Goal: Task Accomplishment & Management: Complete application form

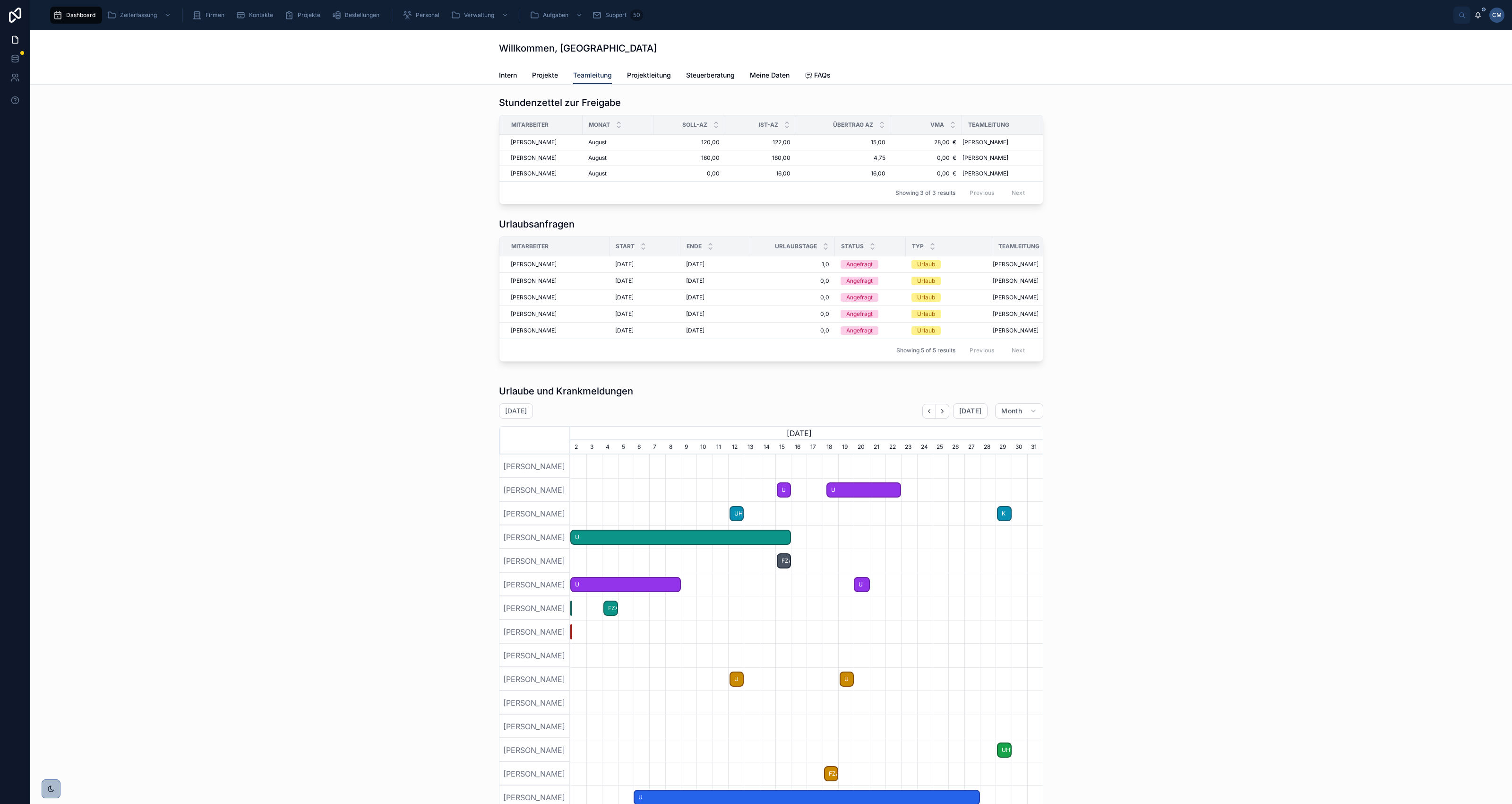
scroll to position [0, 471]
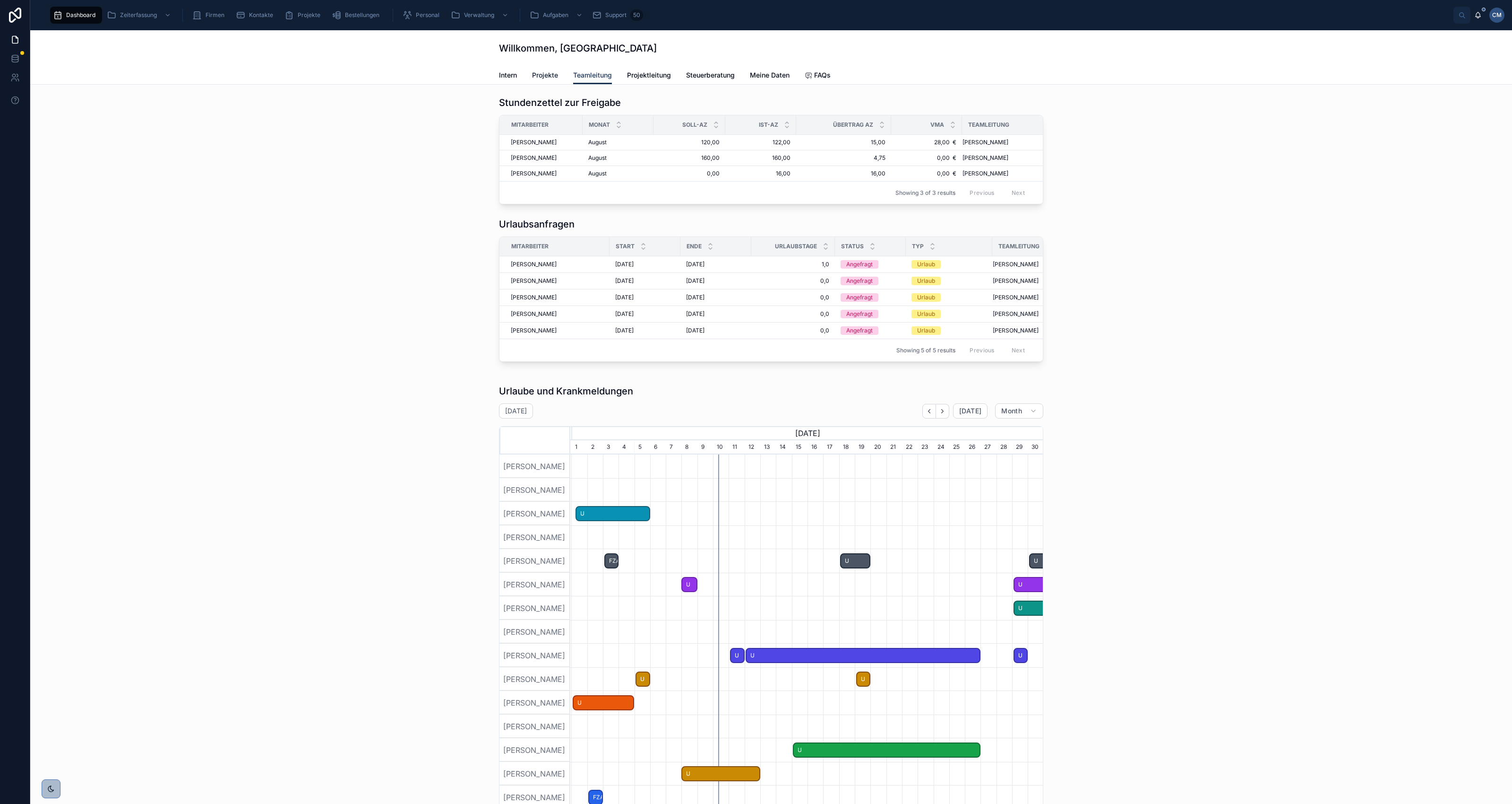
click at [537, 72] on span "Projekte" at bounding box center [545, 75] width 26 height 10
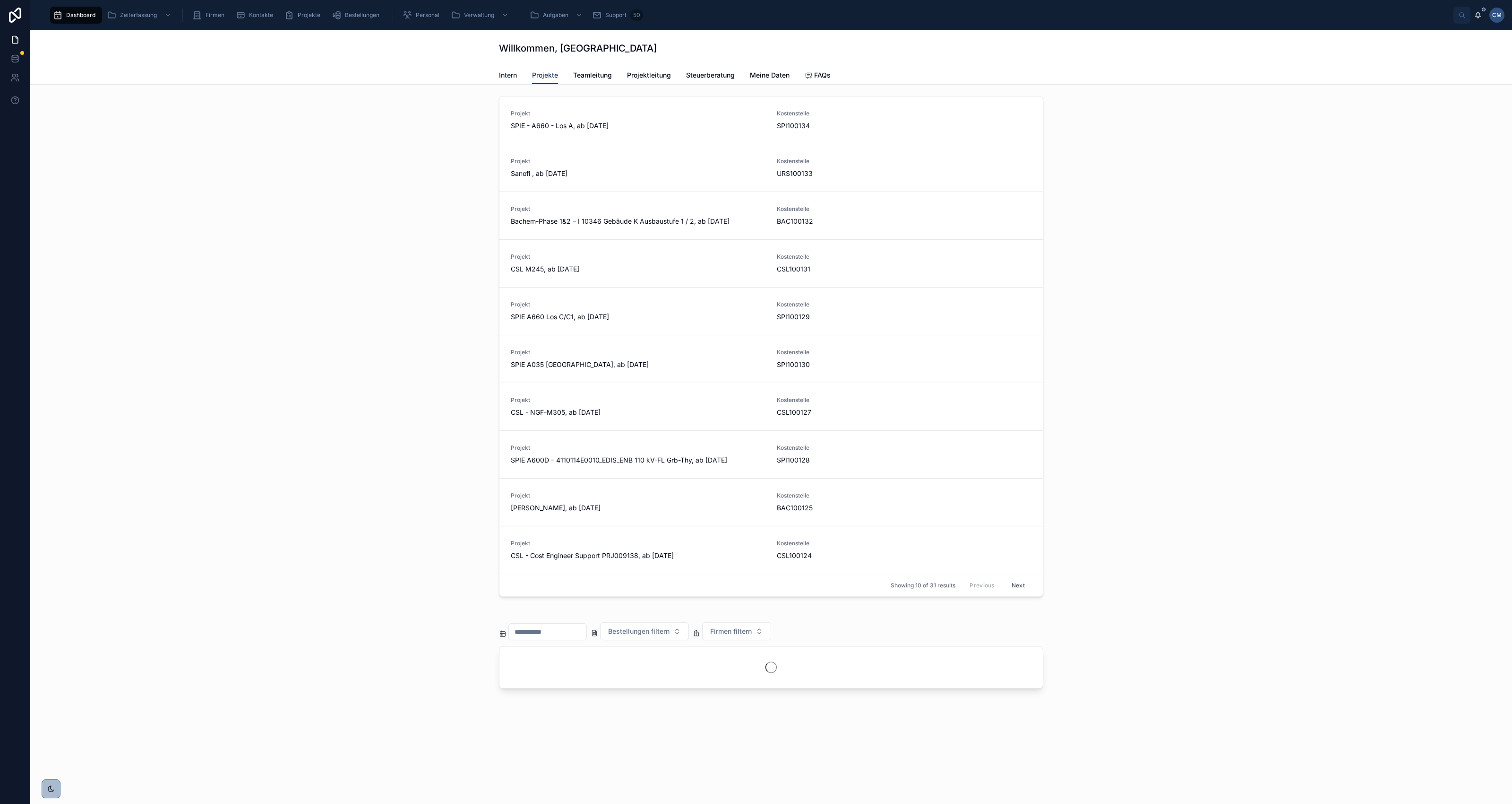
click at [509, 79] on span "Intern" at bounding box center [508, 75] width 18 height 10
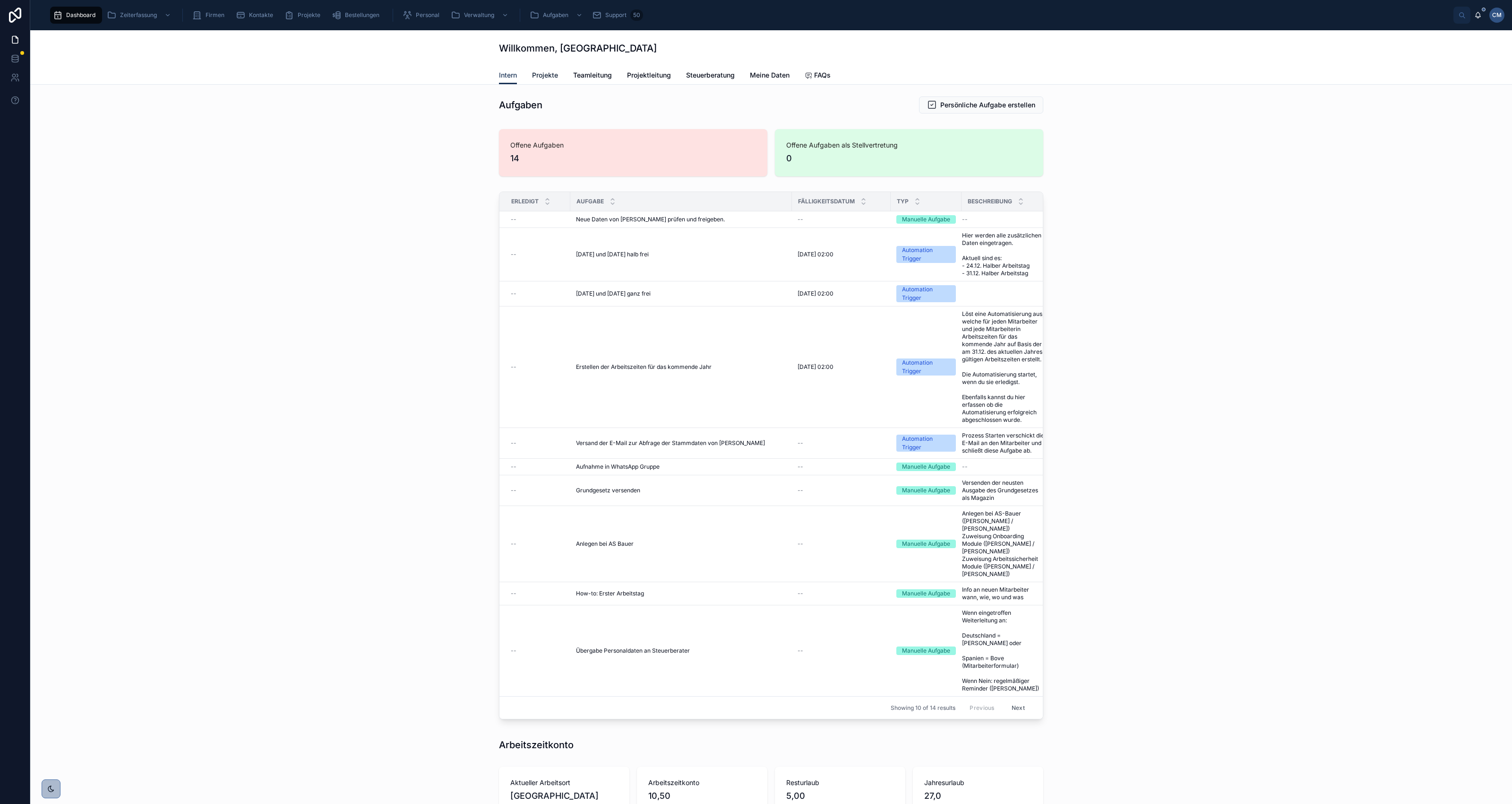
click at [537, 74] on span "Projekte" at bounding box center [545, 75] width 26 height 10
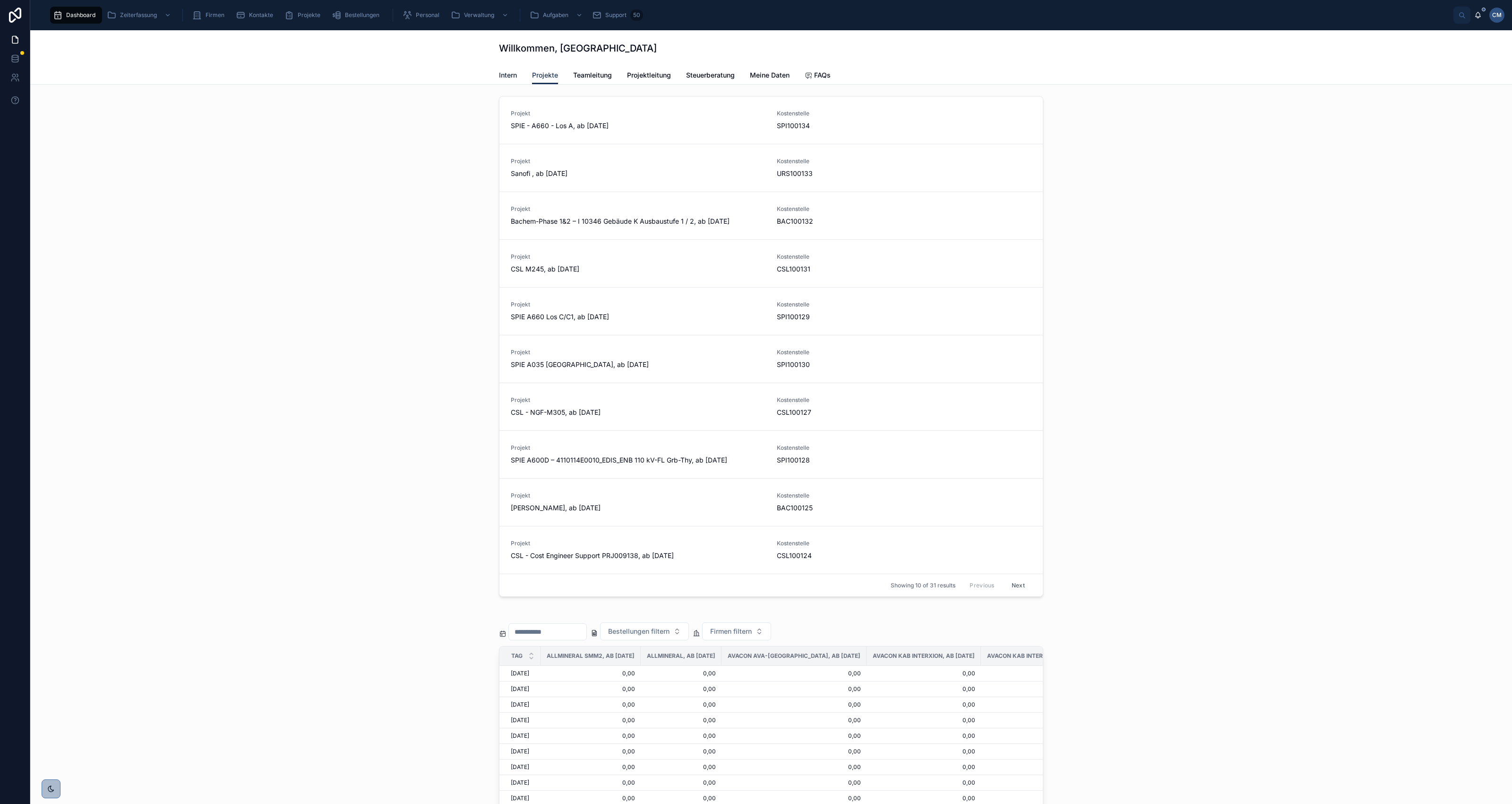
click at [499, 72] on span "Intern" at bounding box center [508, 75] width 18 height 10
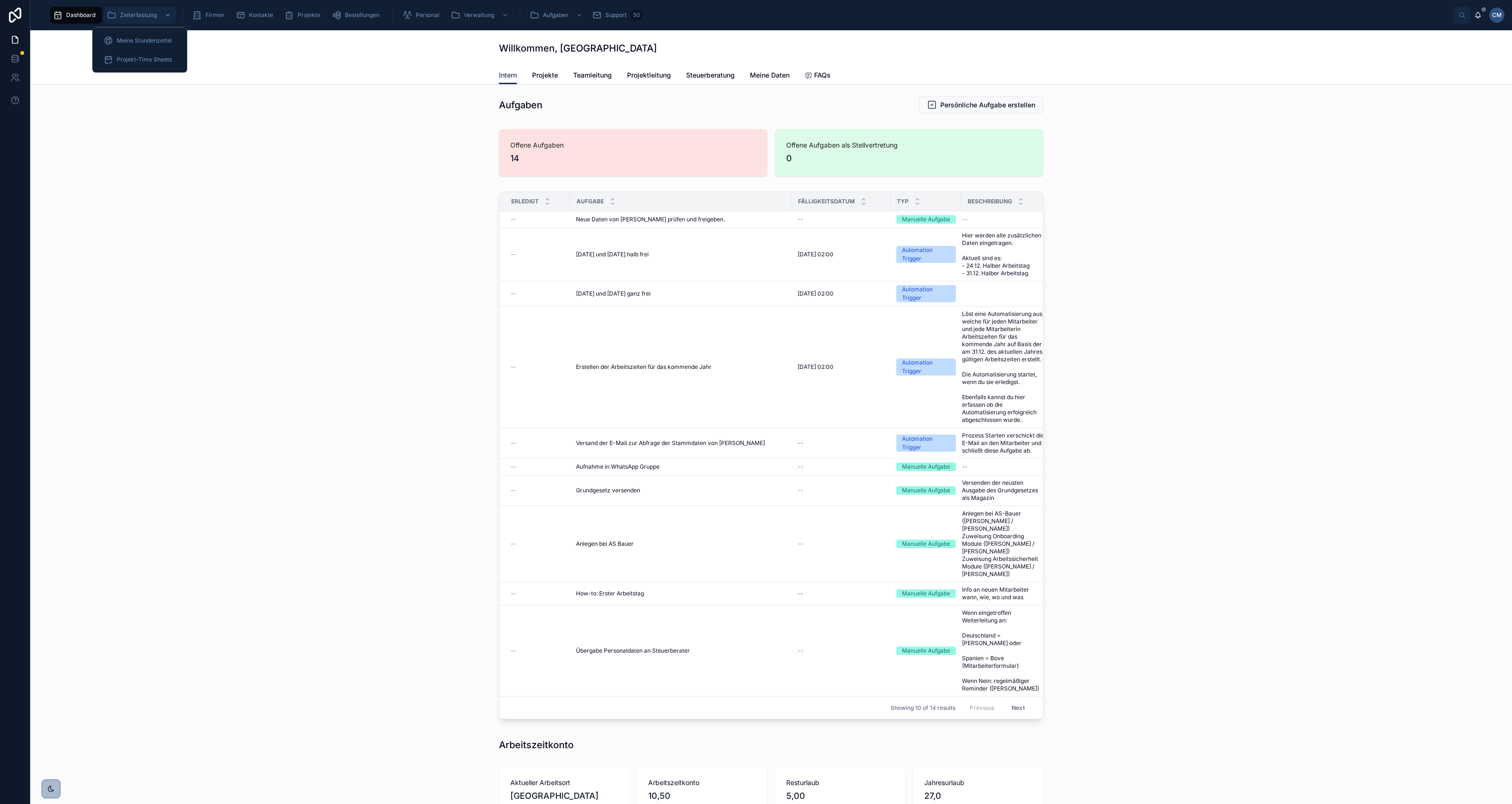
click at [140, 12] on span "Zeiterfassung" at bounding box center [138, 15] width 37 height 8
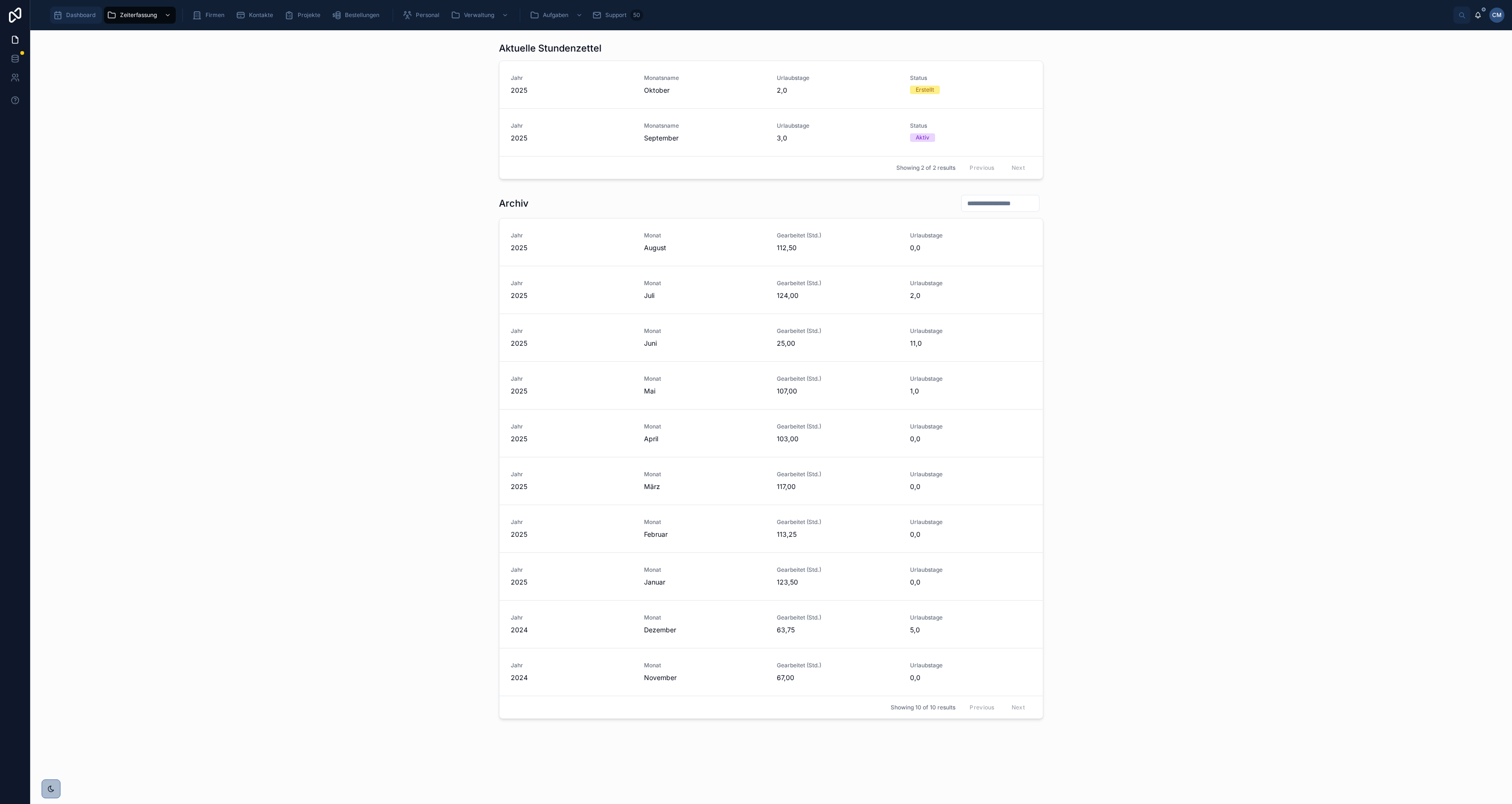
click at [77, 13] on span "Dashboard" at bounding box center [81, 15] width 29 height 8
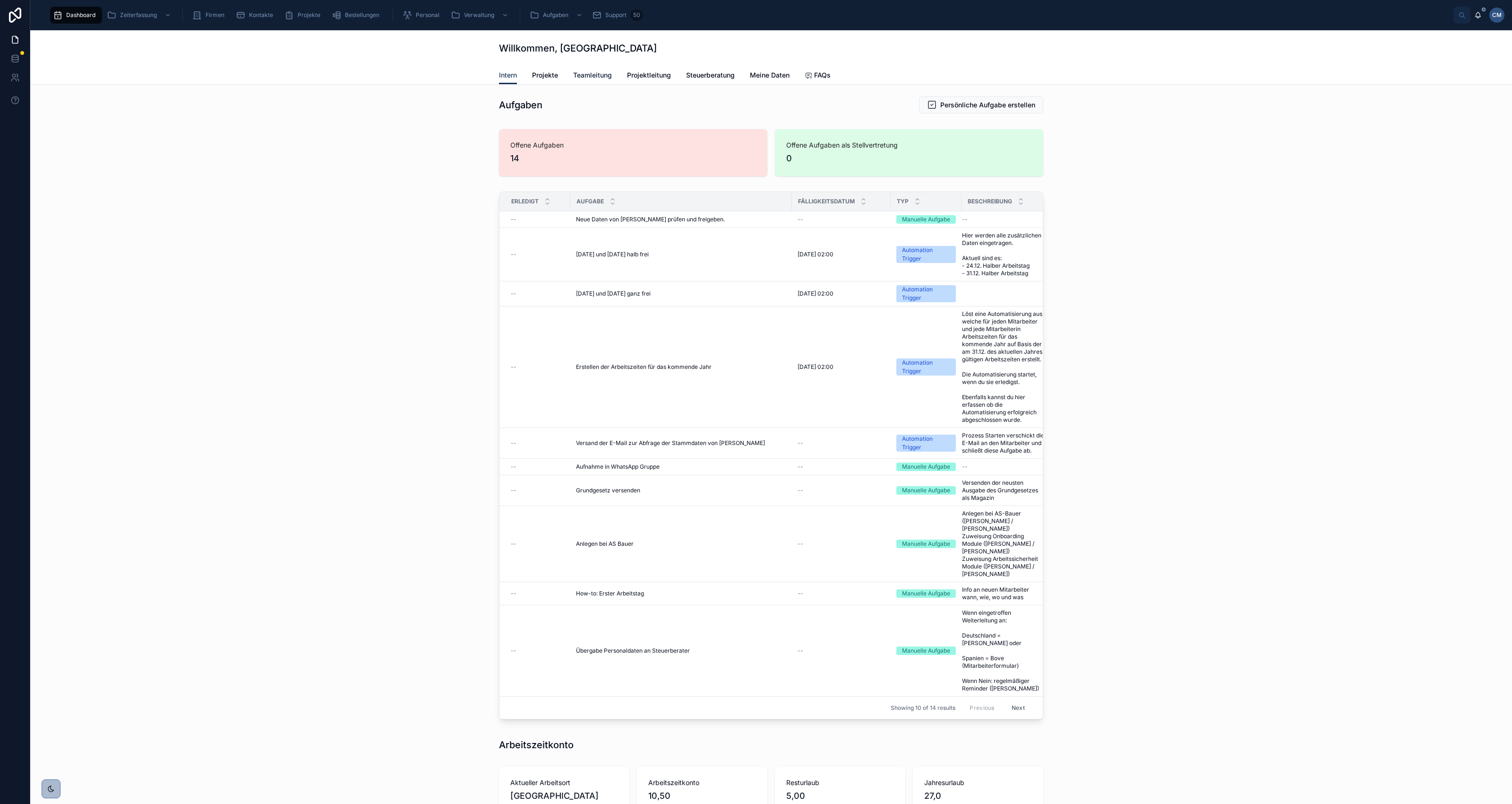
click at [594, 78] on span "Teamleitung" at bounding box center [592, 75] width 38 height 10
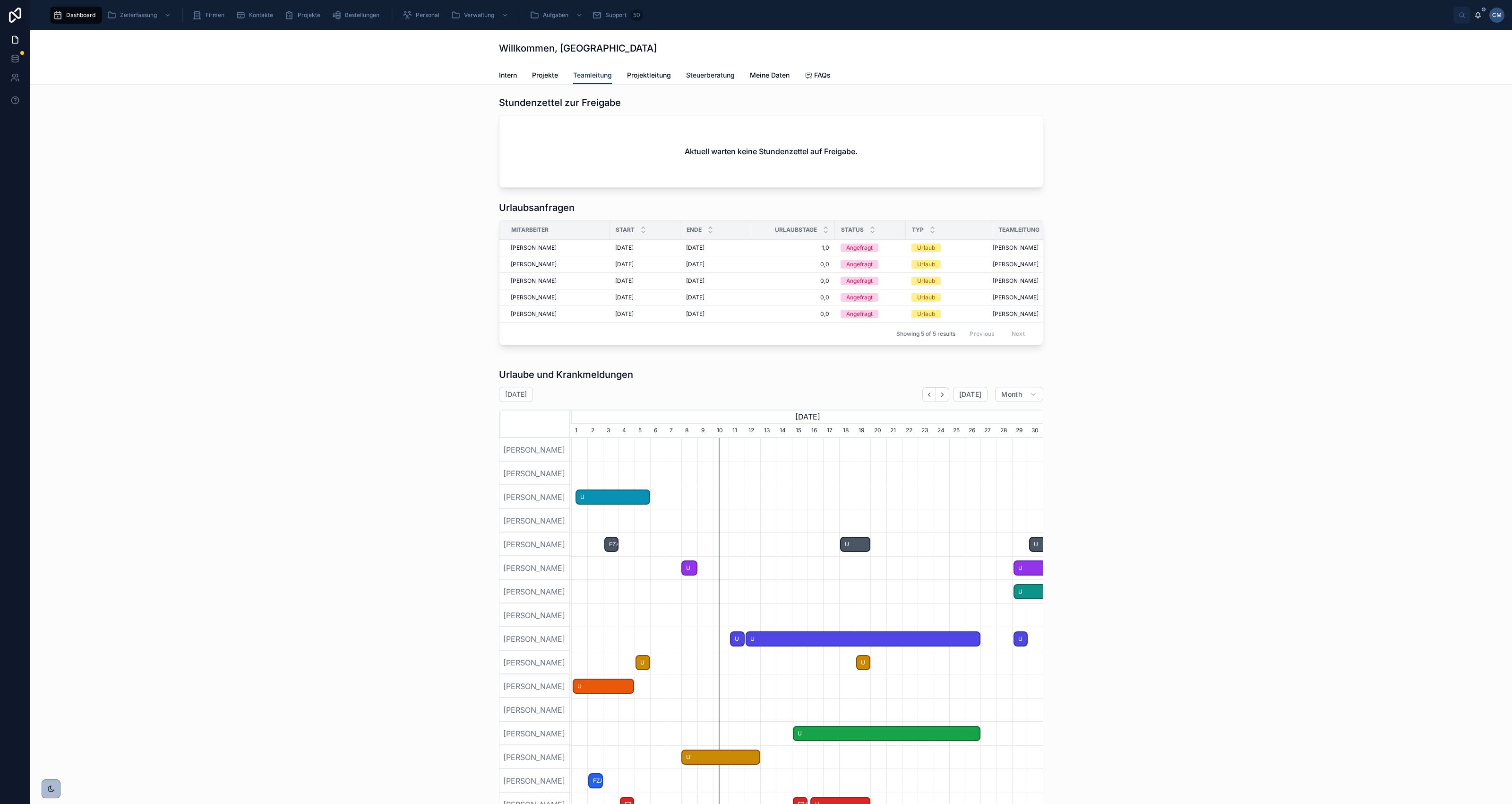
click at [707, 77] on span "Steuerberatung" at bounding box center [710, 75] width 49 height 10
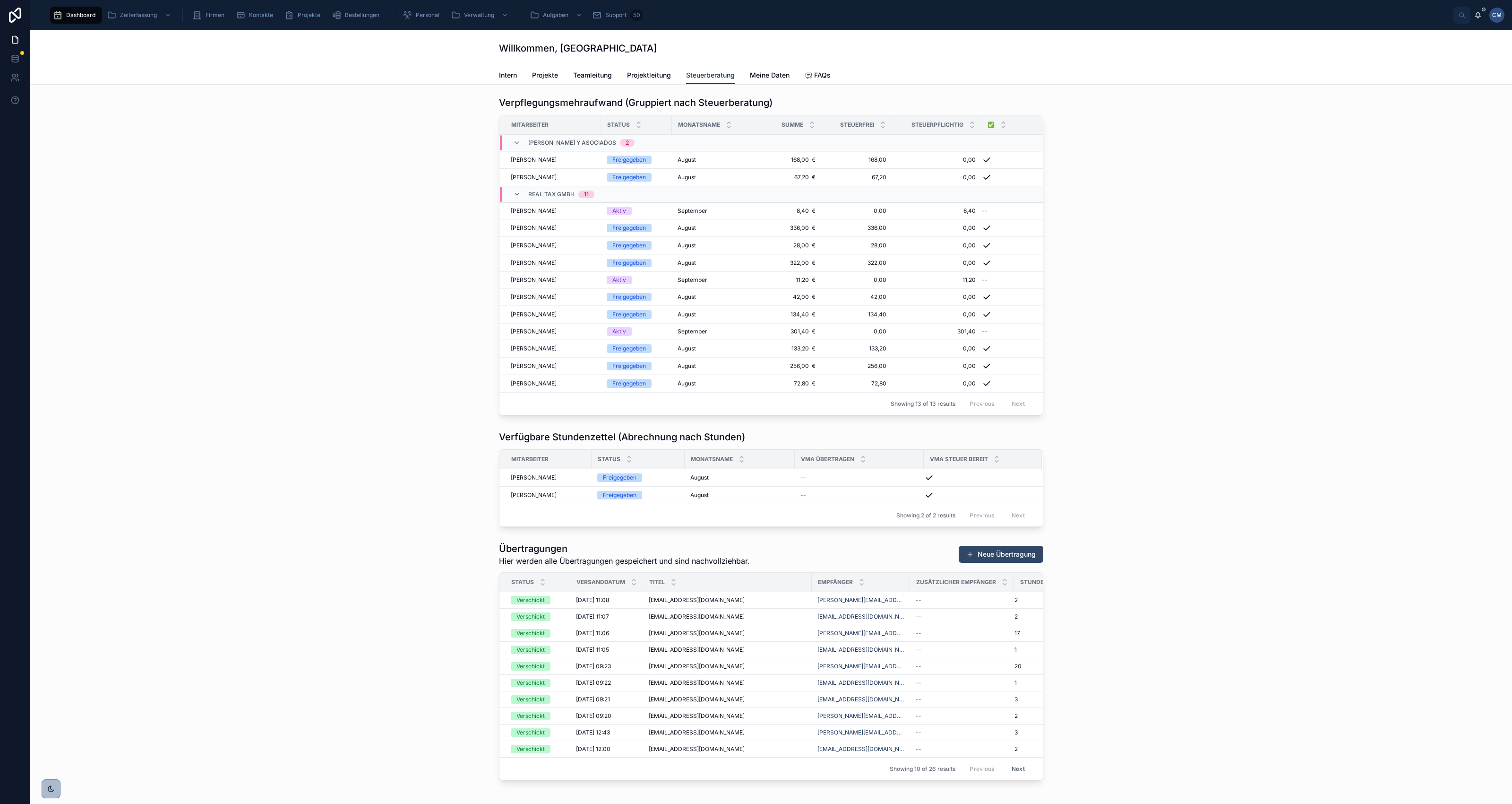
click at [998, 562] on button "Neue Übertragung" at bounding box center [1001, 554] width 85 height 17
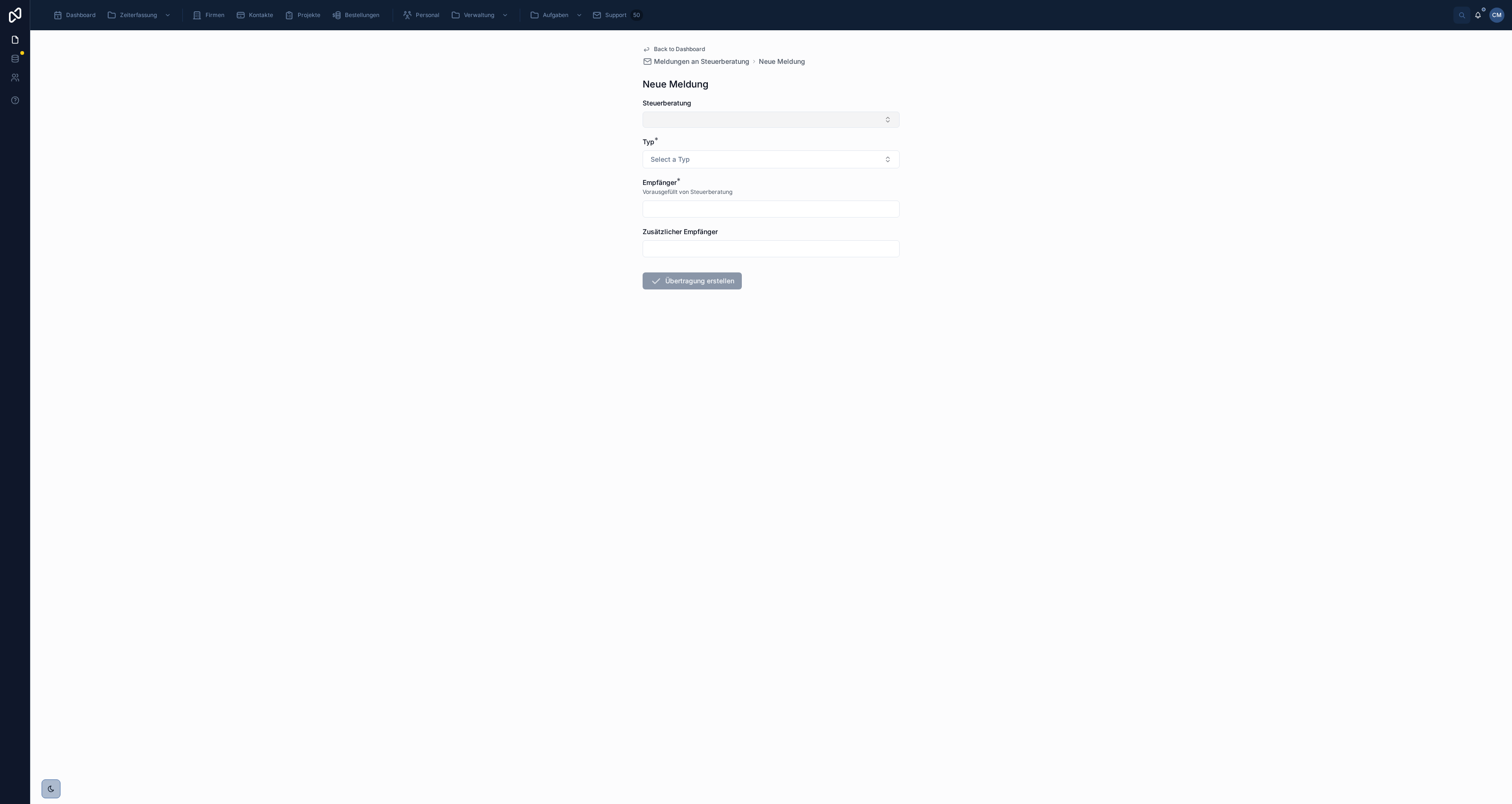
click at [761, 119] on button "Select Button" at bounding box center [771, 119] width 257 height 16
click at [742, 218] on span "Sabriye Pakli – Real Tax GmbH" at bounding box center [696, 218] width 95 height 10
type input "**********"
click at [729, 161] on button "Select a Typ" at bounding box center [771, 162] width 257 height 18
click at [721, 213] on div "Übertragung - Abrechnung nach Stunden" at bounding box center [710, 212] width 111 height 8
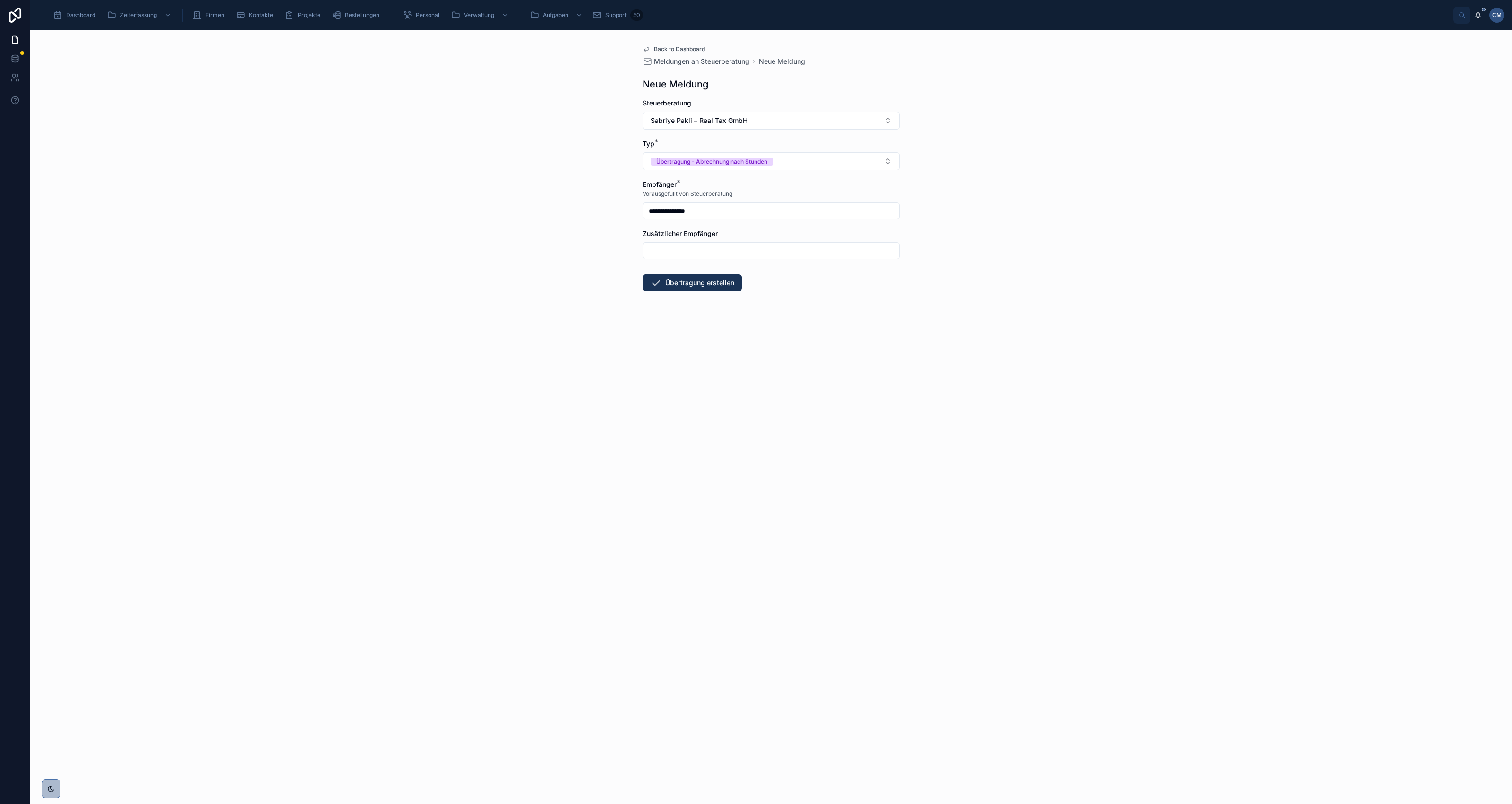
click at [702, 247] on input "text" at bounding box center [771, 250] width 256 height 13
click at [779, 240] on div "Zusätzlicher Empfänger ***** Should be a valid email address" at bounding box center [771, 250] width 257 height 43
click at [688, 249] on input "*****" at bounding box center [771, 250] width 256 height 13
drag, startPoint x: 705, startPoint y: 250, endPoint x: 641, endPoint y: 249, distance: 64.0
click at [641, 249] on div "**********" at bounding box center [771, 197] width 272 height 334
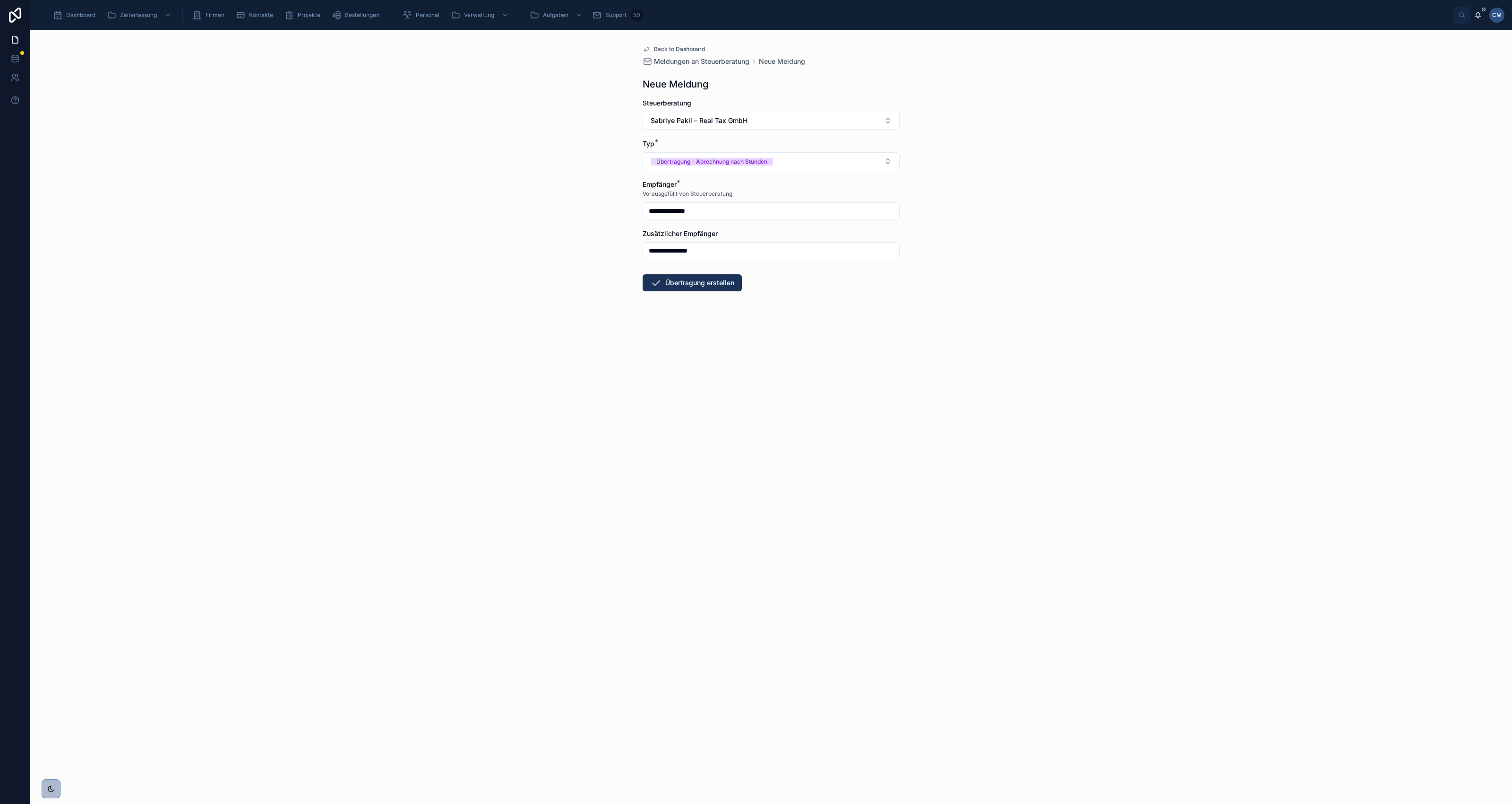
drag, startPoint x: 736, startPoint y: 251, endPoint x: 628, endPoint y: 256, distance: 108.1
click at [628, 256] on div "**********" at bounding box center [770, 416] width 1481 height 773
type input "**********"
click at [1117, 302] on div "**********" at bounding box center [770, 416] width 1481 height 773
click at [698, 286] on button "Übertragung erstellen" at bounding box center [692, 283] width 99 height 17
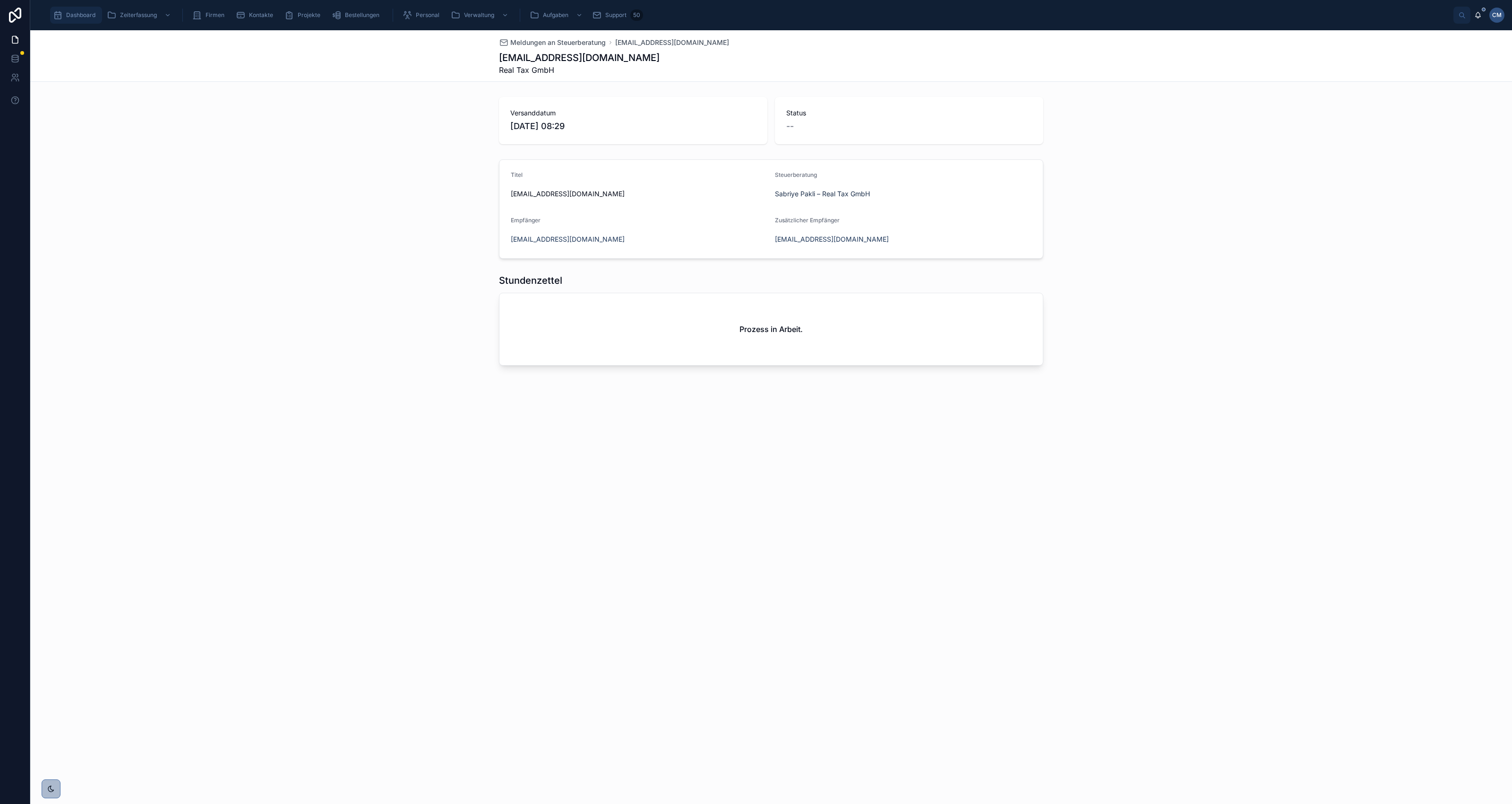
click at [76, 14] on span "Dashboard" at bounding box center [81, 15] width 29 height 8
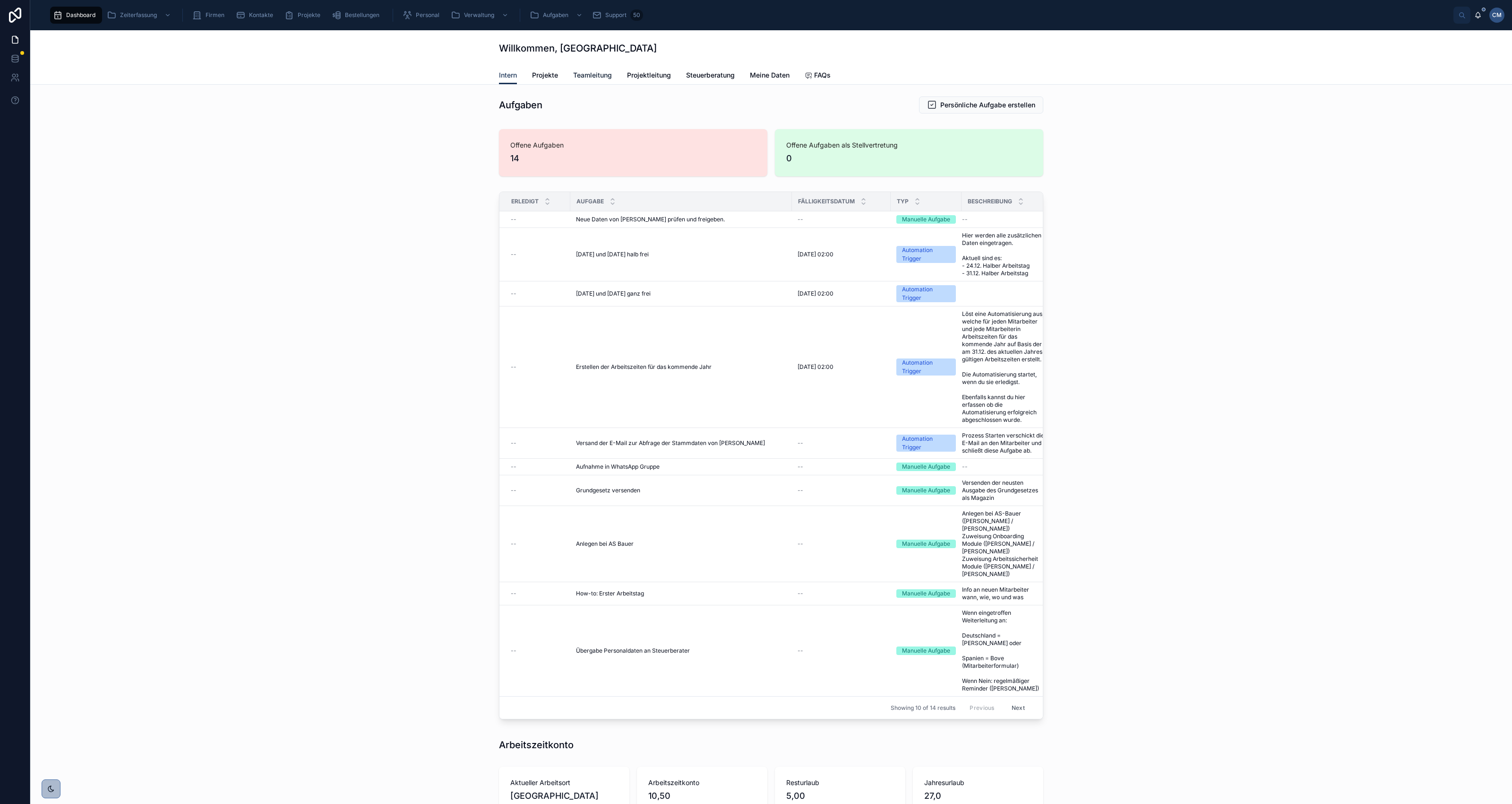
click at [580, 78] on span "Teamleitung" at bounding box center [592, 75] width 38 height 10
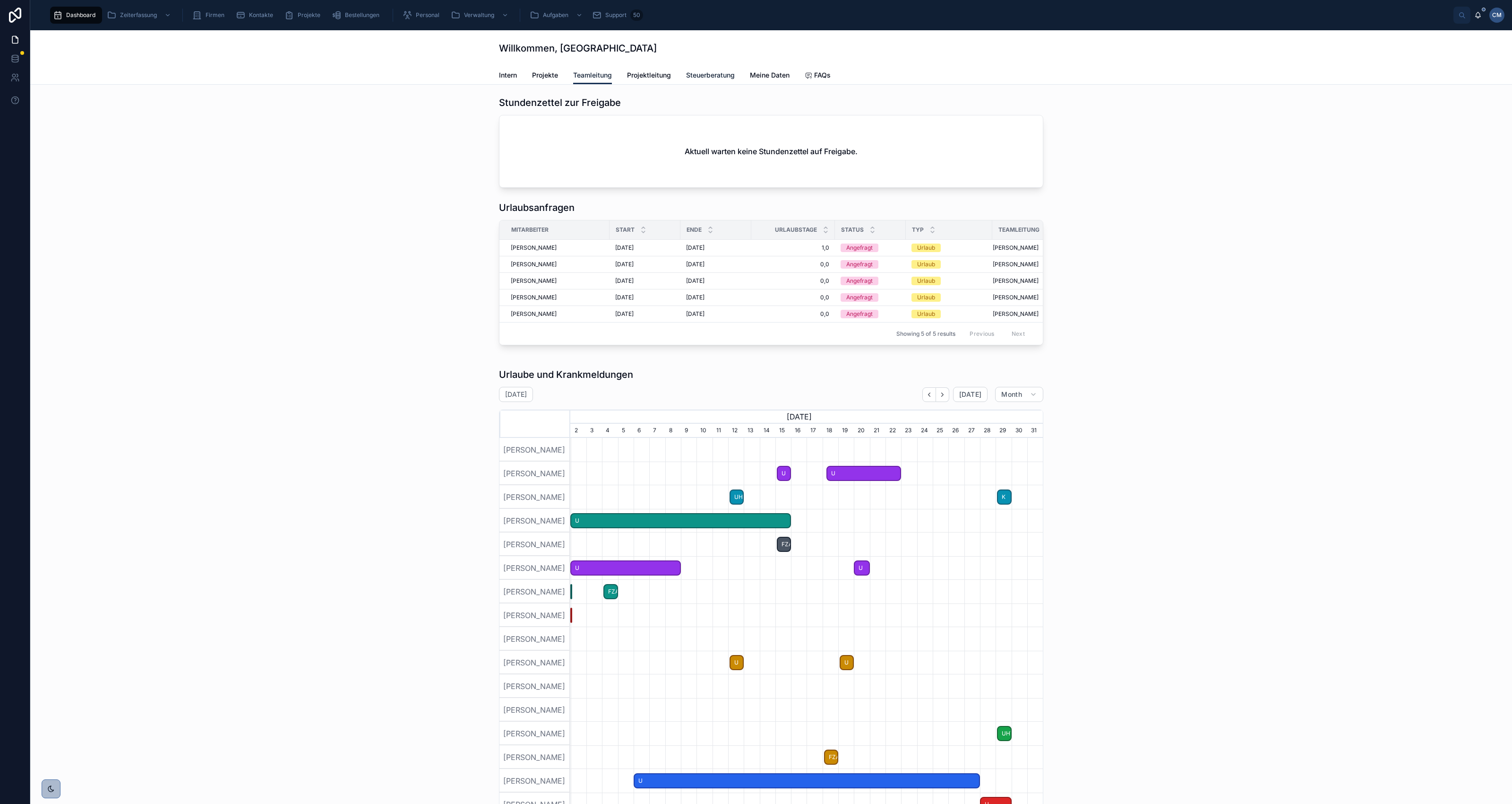
scroll to position [0, 471]
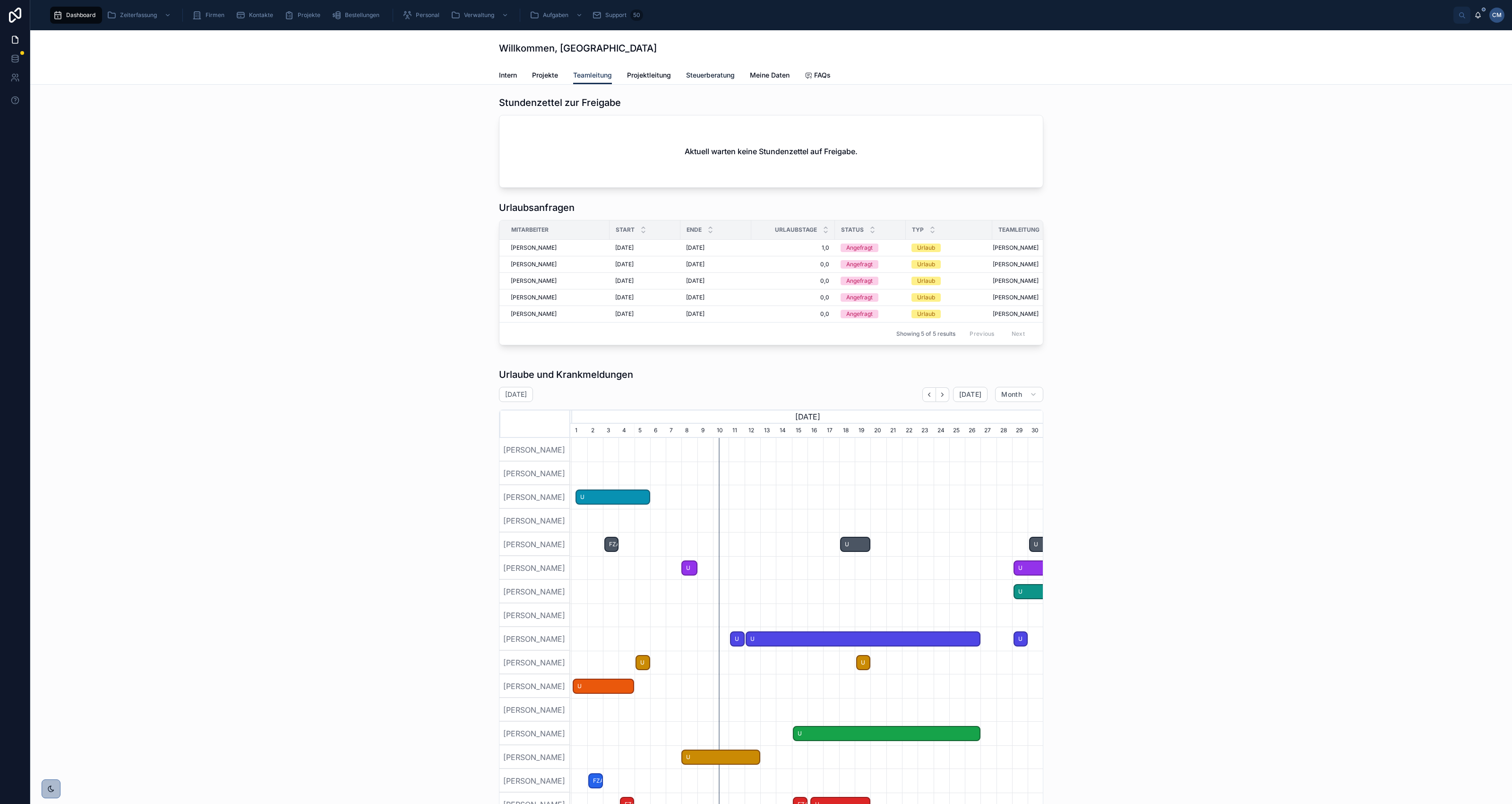
click at [698, 77] on span "Steuerberatung" at bounding box center [710, 75] width 49 height 10
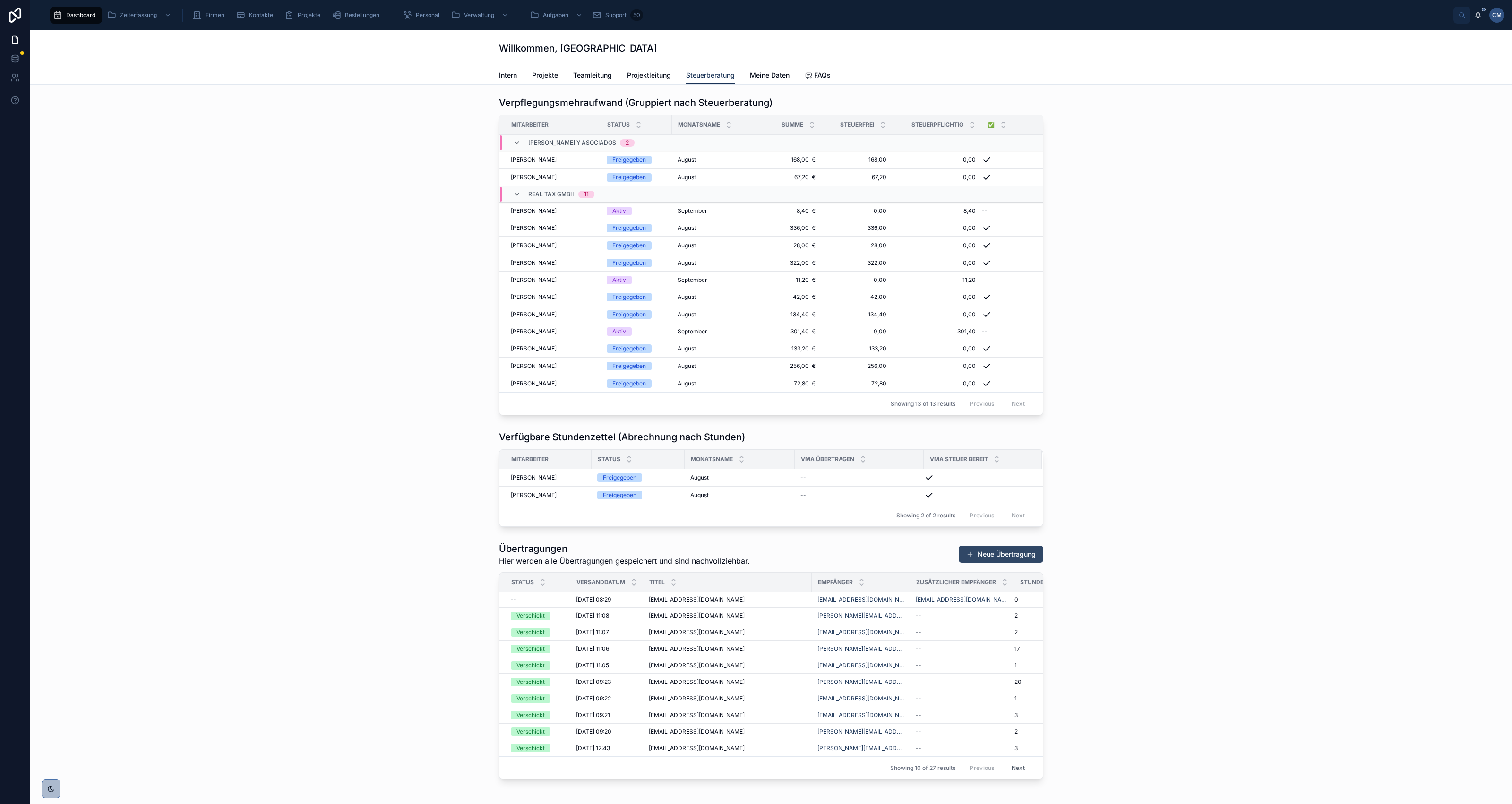
click at [985, 562] on button "Neue Übertragung" at bounding box center [1001, 554] width 85 height 17
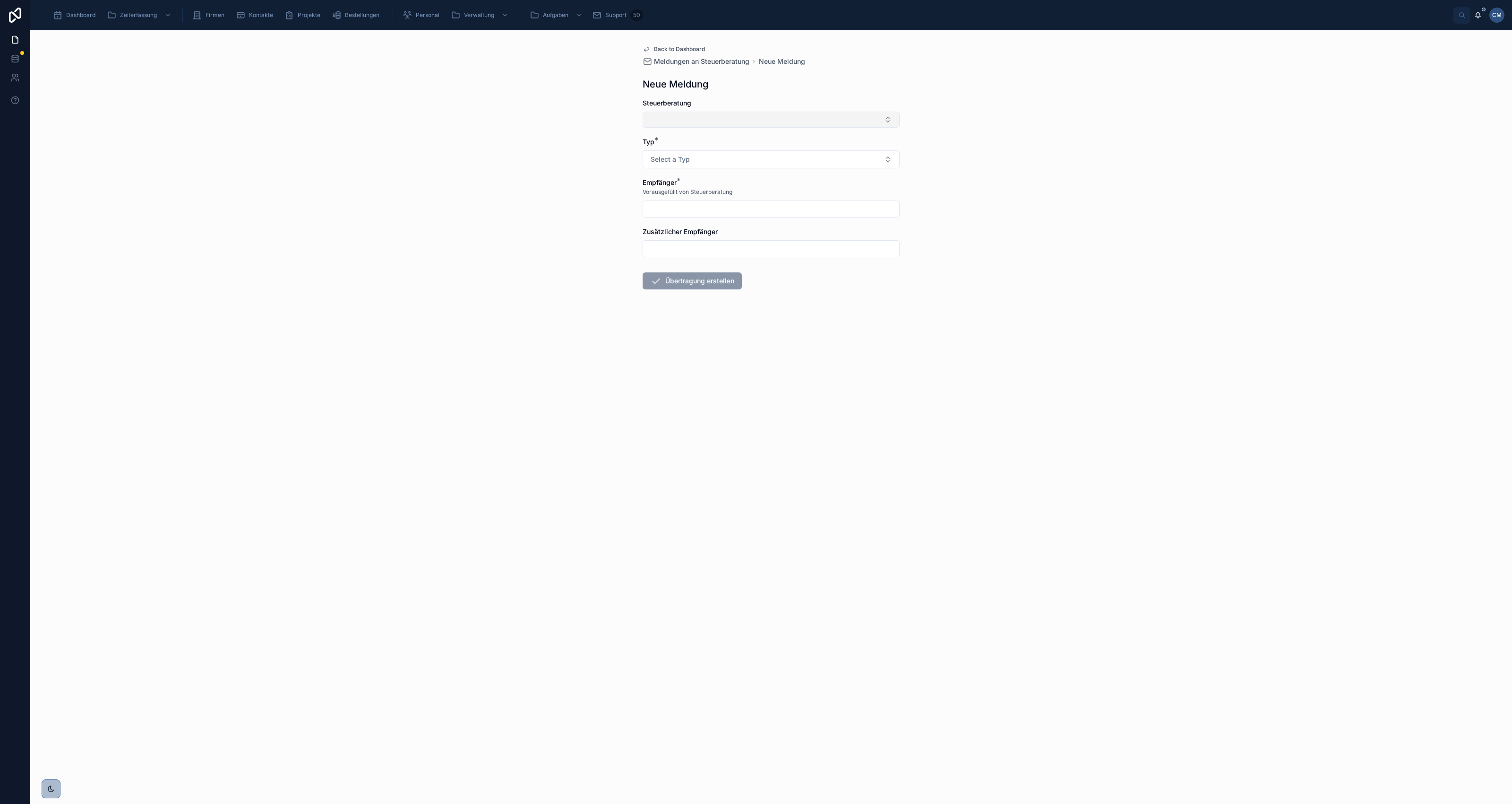
click at [887, 119] on button "Select Button" at bounding box center [771, 119] width 257 height 16
click at [794, 214] on div "Sabriye Pakli – Real Tax GmbH" at bounding box center [770, 218] width 252 height 15
type input "**********"
click at [738, 247] on input "text" at bounding box center [771, 250] width 256 height 13
type input "**********"
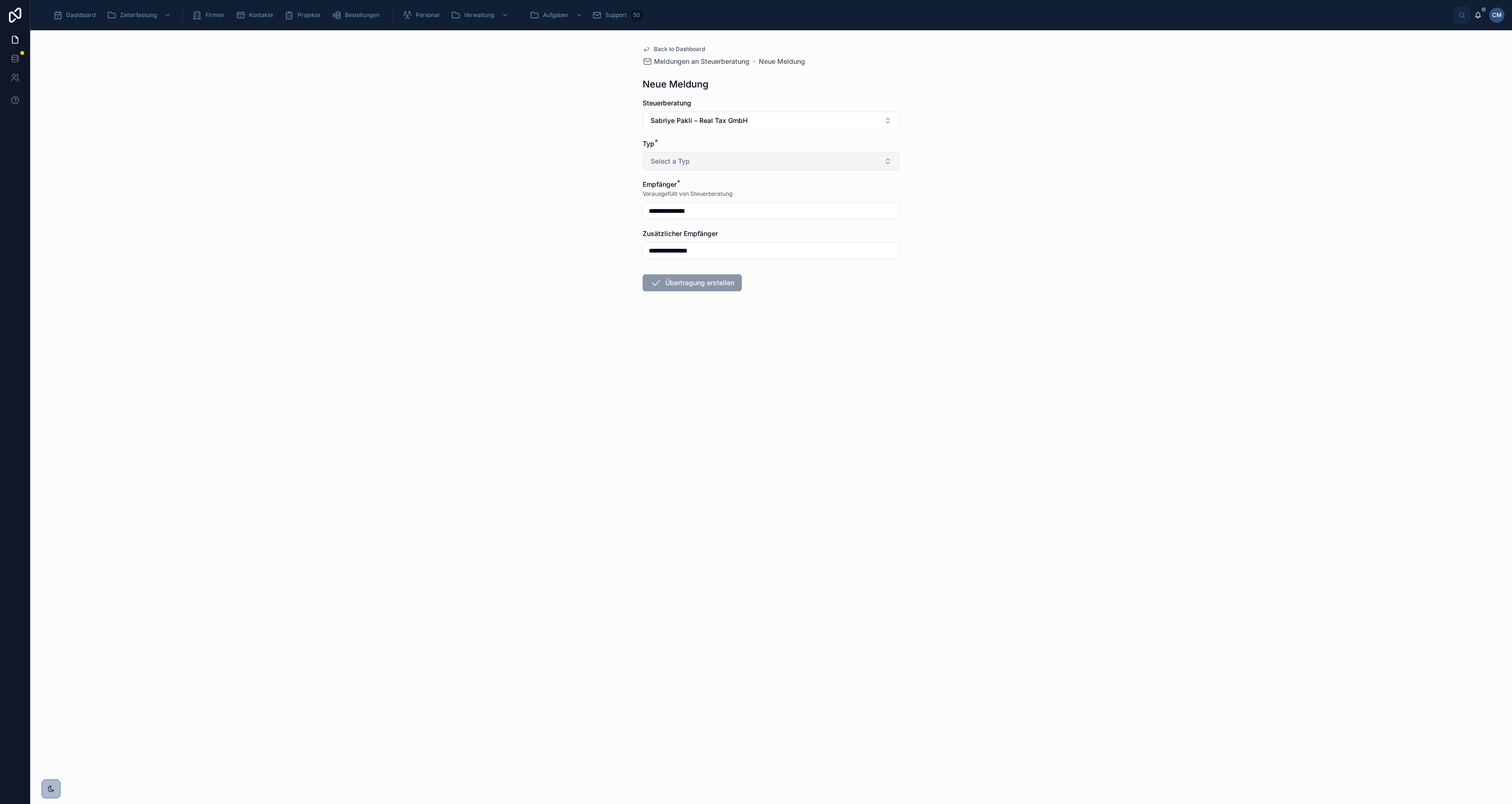
click at [766, 161] on button "Select a Typ" at bounding box center [771, 162] width 257 height 18
click at [763, 211] on div "Übertragung - Abrechnung nach Stunden" at bounding box center [710, 212] width 111 height 8
click at [695, 285] on button "Übertragung erstellen" at bounding box center [692, 283] width 99 height 17
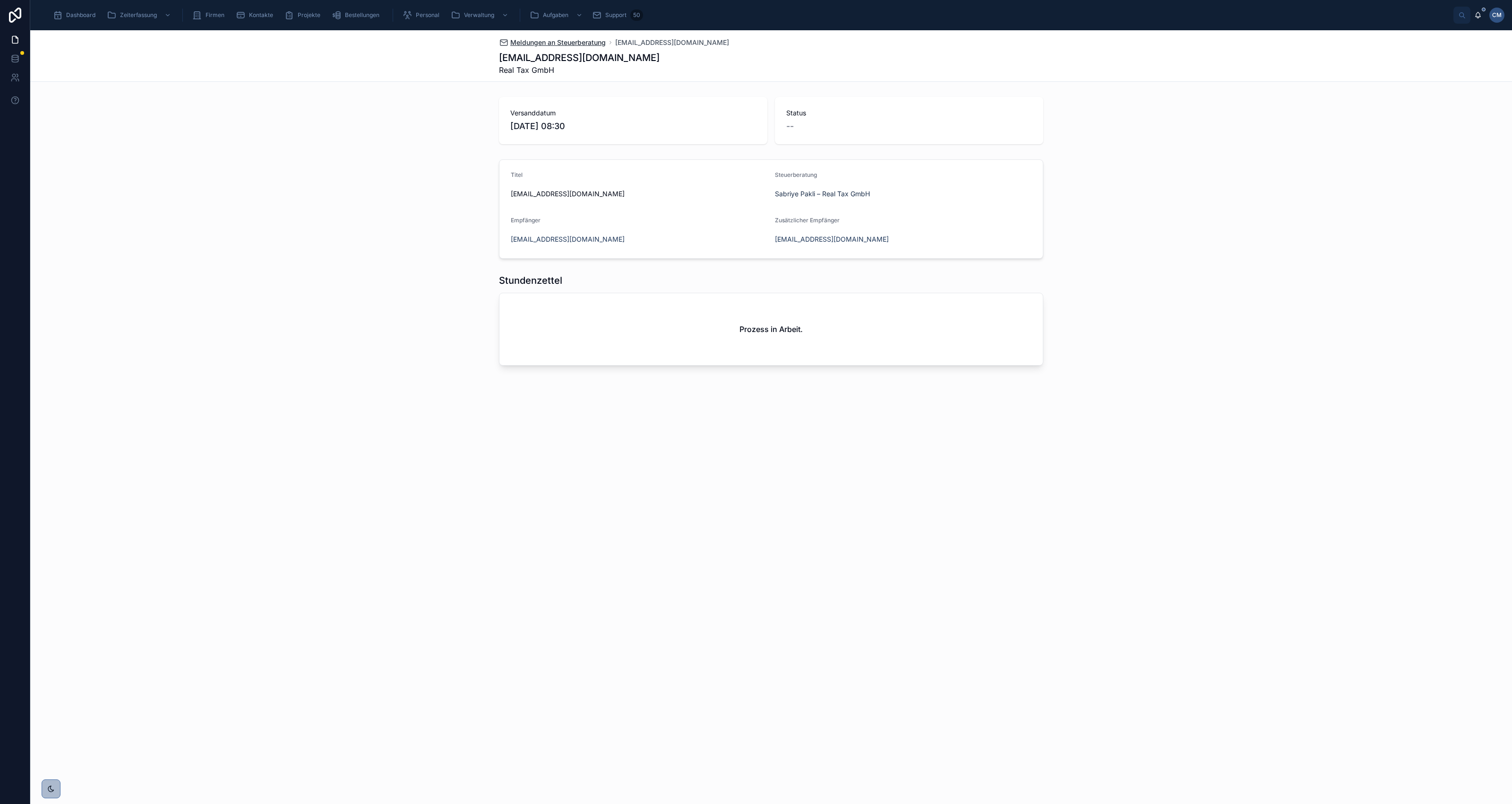
click at [521, 42] on span "Meldungen an Steuerberatung" at bounding box center [558, 42] width 96 height 10
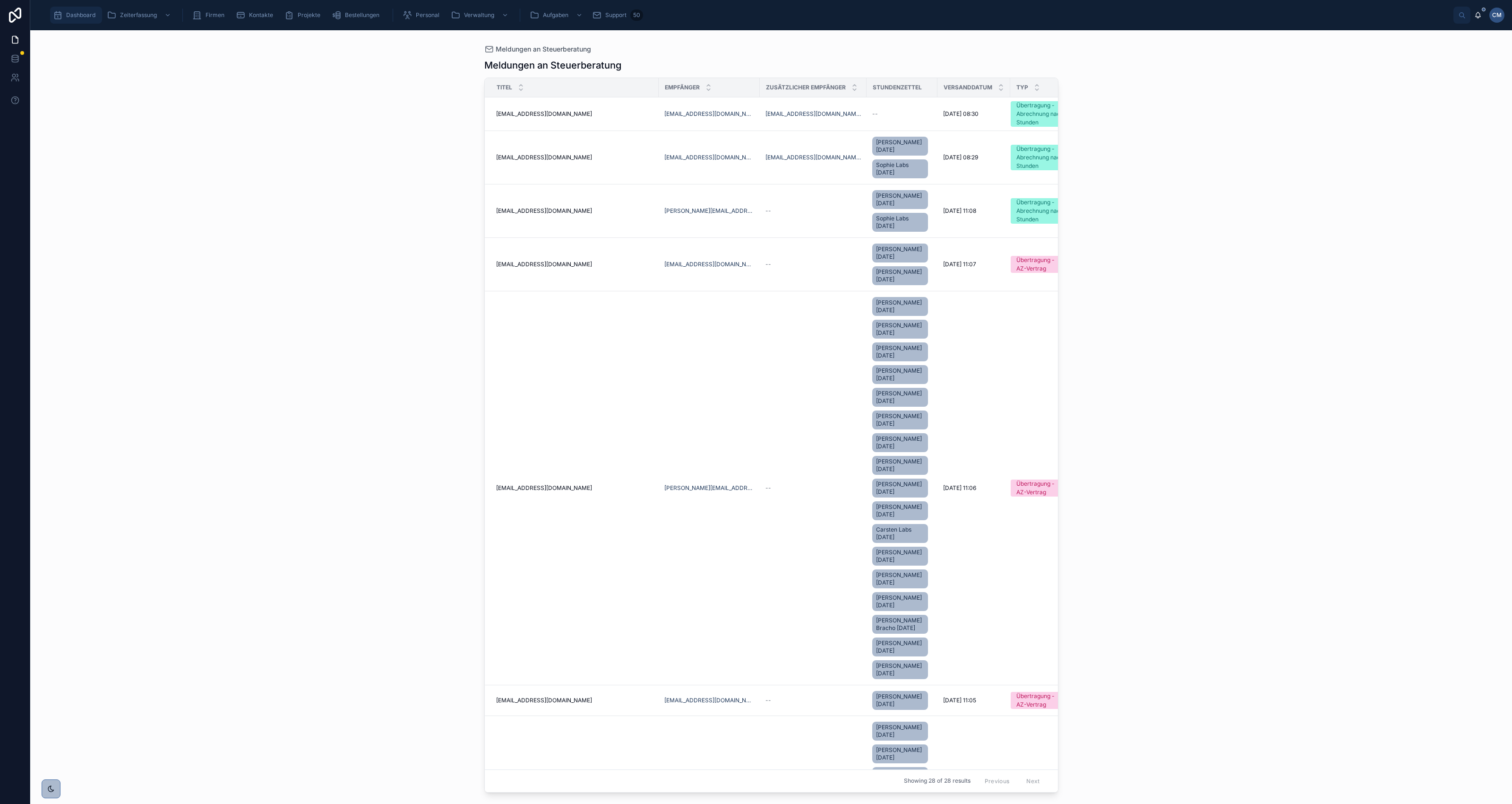
click at [87, 14] on span "Dashboard" at bounding box center [81, 15] width 29 height 8
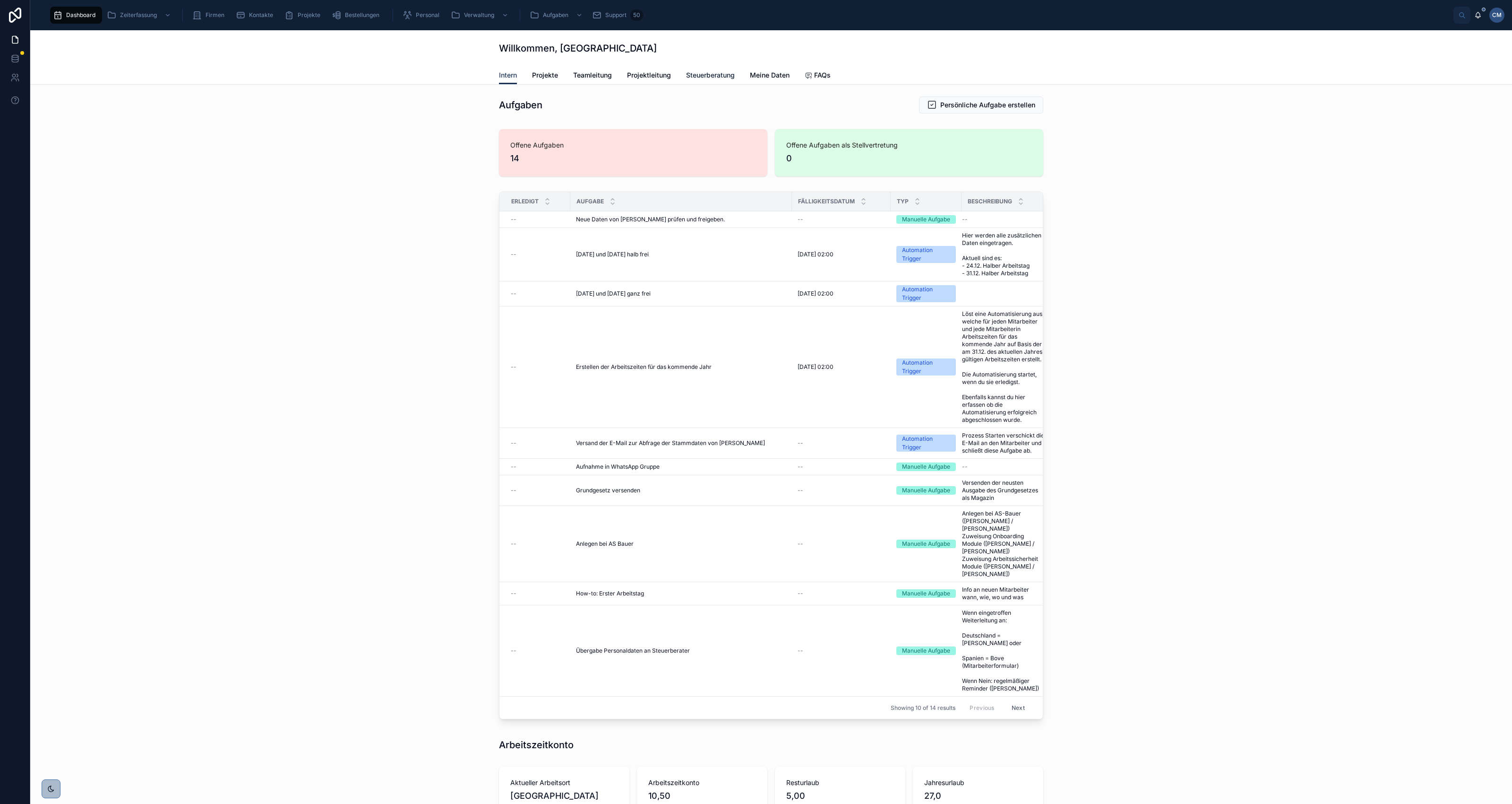
click at [697, 72] on span "Steuerberatung" at bounding box center [710, 75] width 49 height 10
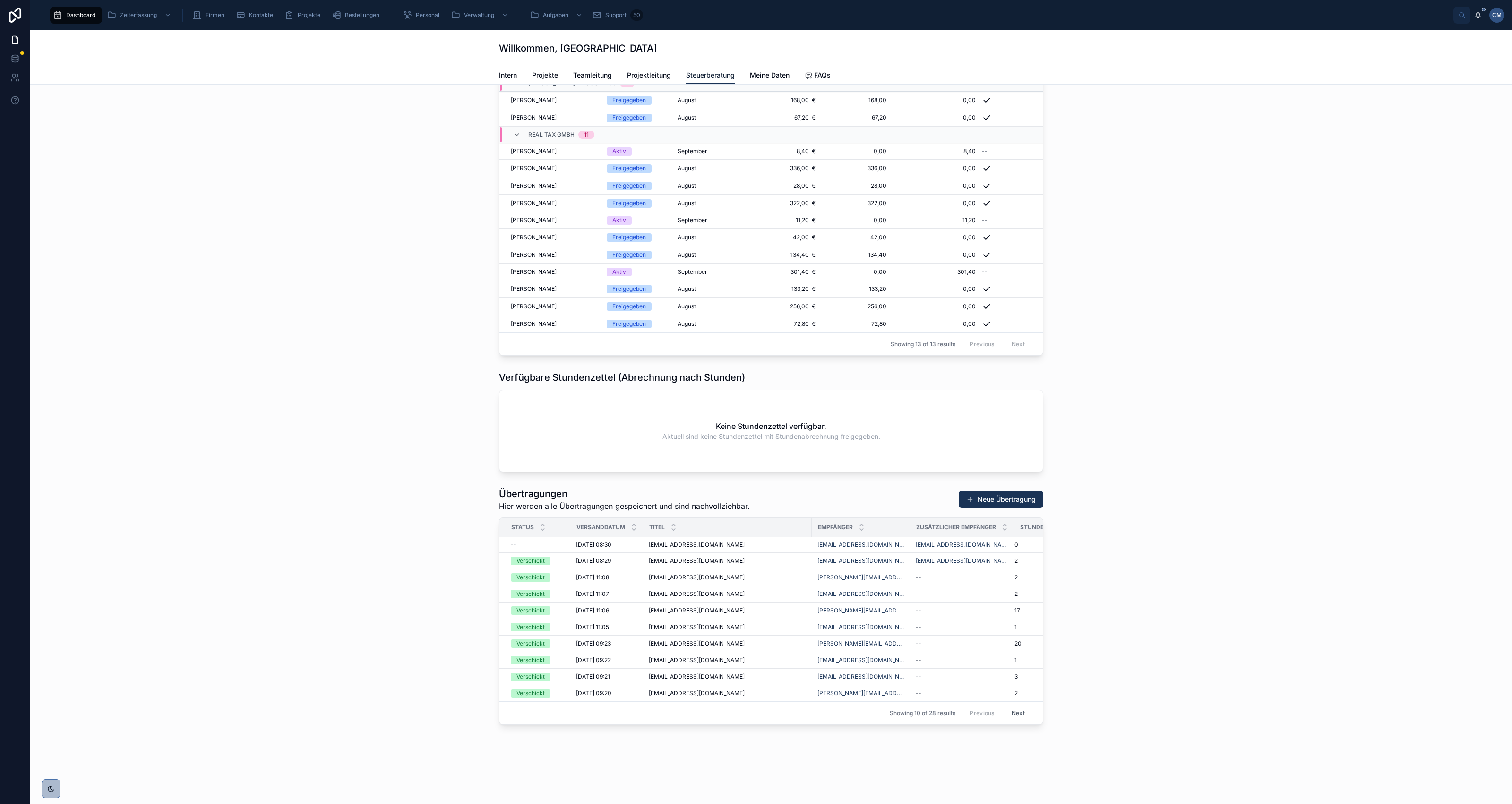
scroll to position [113, 0]
click at [897, 537] on td "[EMAIL_ADDRESS][DOMAIN_NAME]" at bounding box center [861, 545] width 98 height 16
click at [987, 491] on button "Neue Übertragung" at bounding box center [1001, 499] width 85 height 17
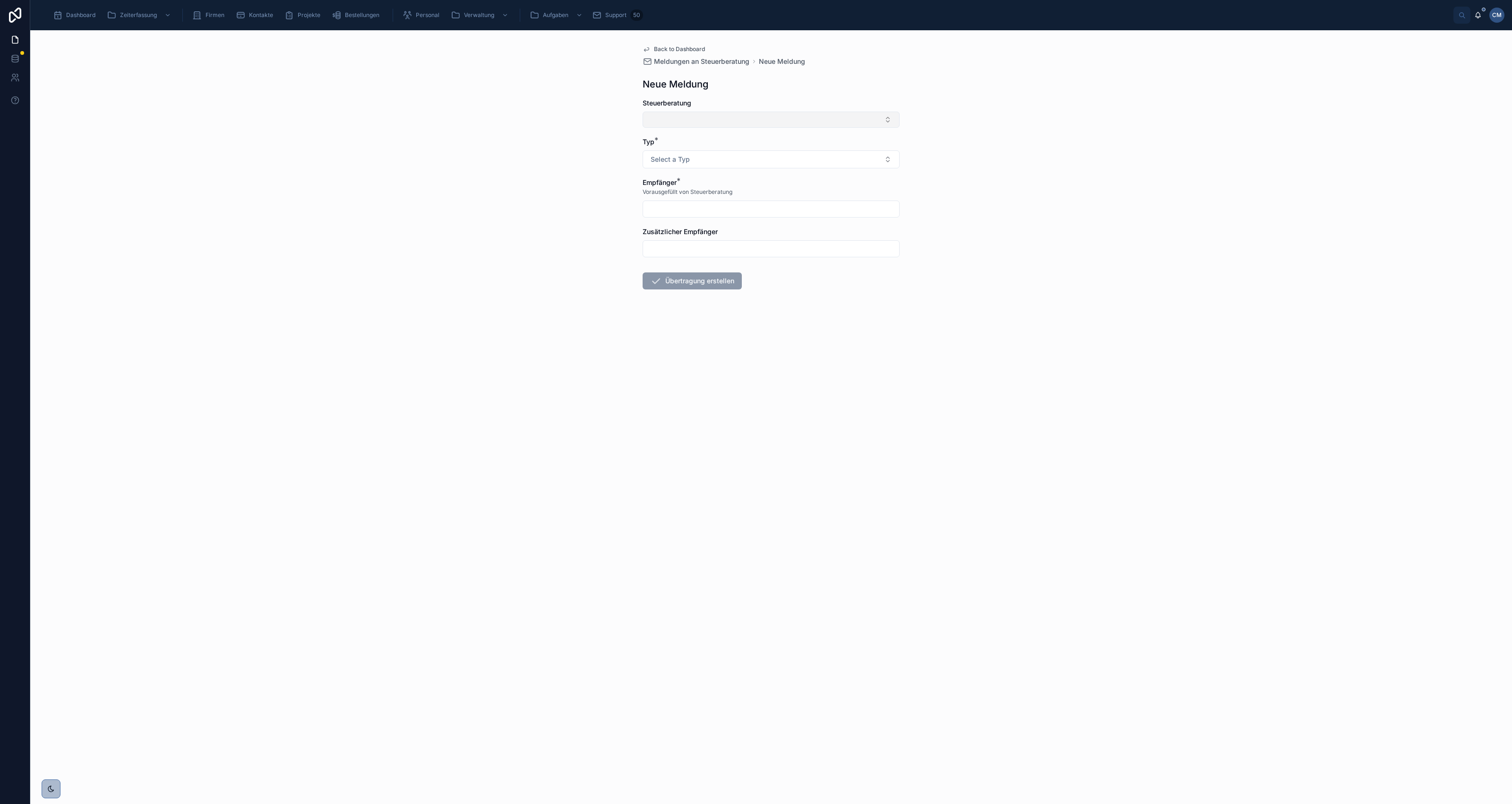
click at [700, 120] on button "Select Button" at bounding box center [771, 119] width 257 height 16
click at [699, 216] on span "Sabriye Pakli – Real Tax GmbH" at bounding box center [696, 218] width 95 height 10
type input "**********"
click at [682, 254] on input "text" at bounding box center [771, 250] width 256 height 13
type input "**********"
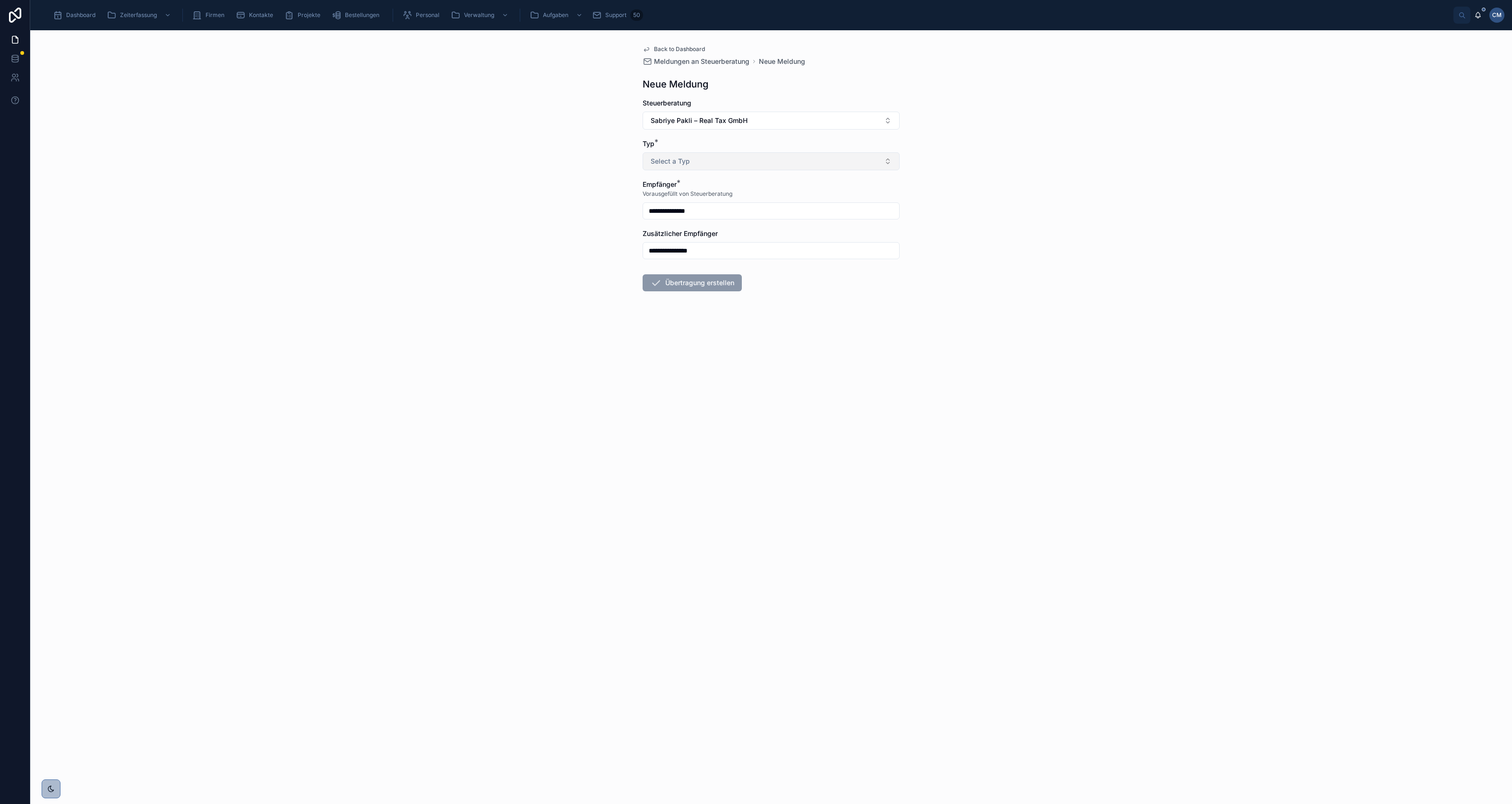
click at [733, 160] on button "Select a Typ" at bounding box center [771, 162] width 257 height 18
click at [721, 199] on div "Übertragung - AZ-Vertrag" at bounding box center [689, 199] width 70 height 8
click at [702, 282] on button "Übertragung erstellen" at bounding box center [692, 283] width 99 height 17
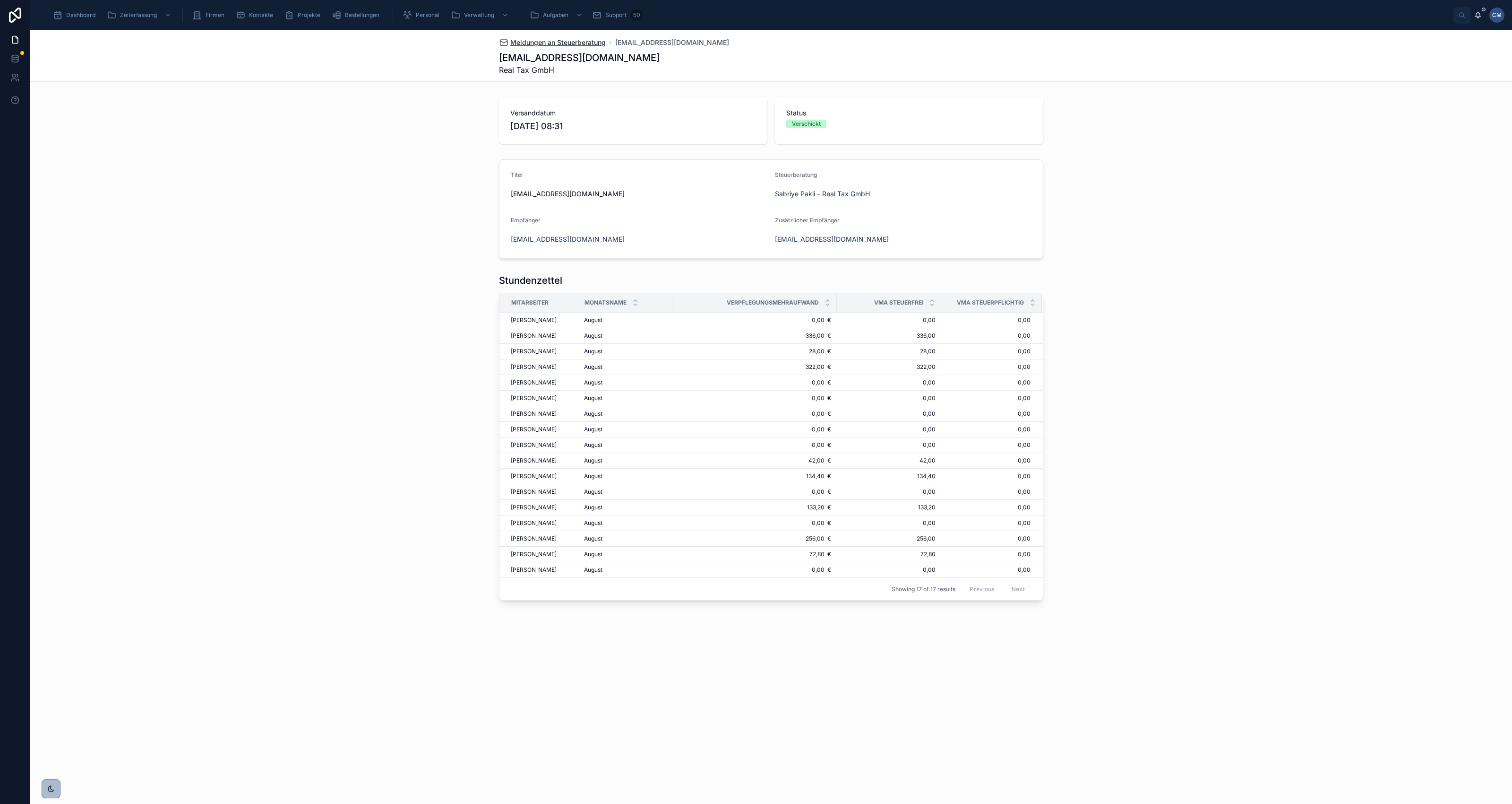
click at [537, 44] on span "Meldungen an Steuerberatung" at bounding box center [558, 42] width 96 height 10
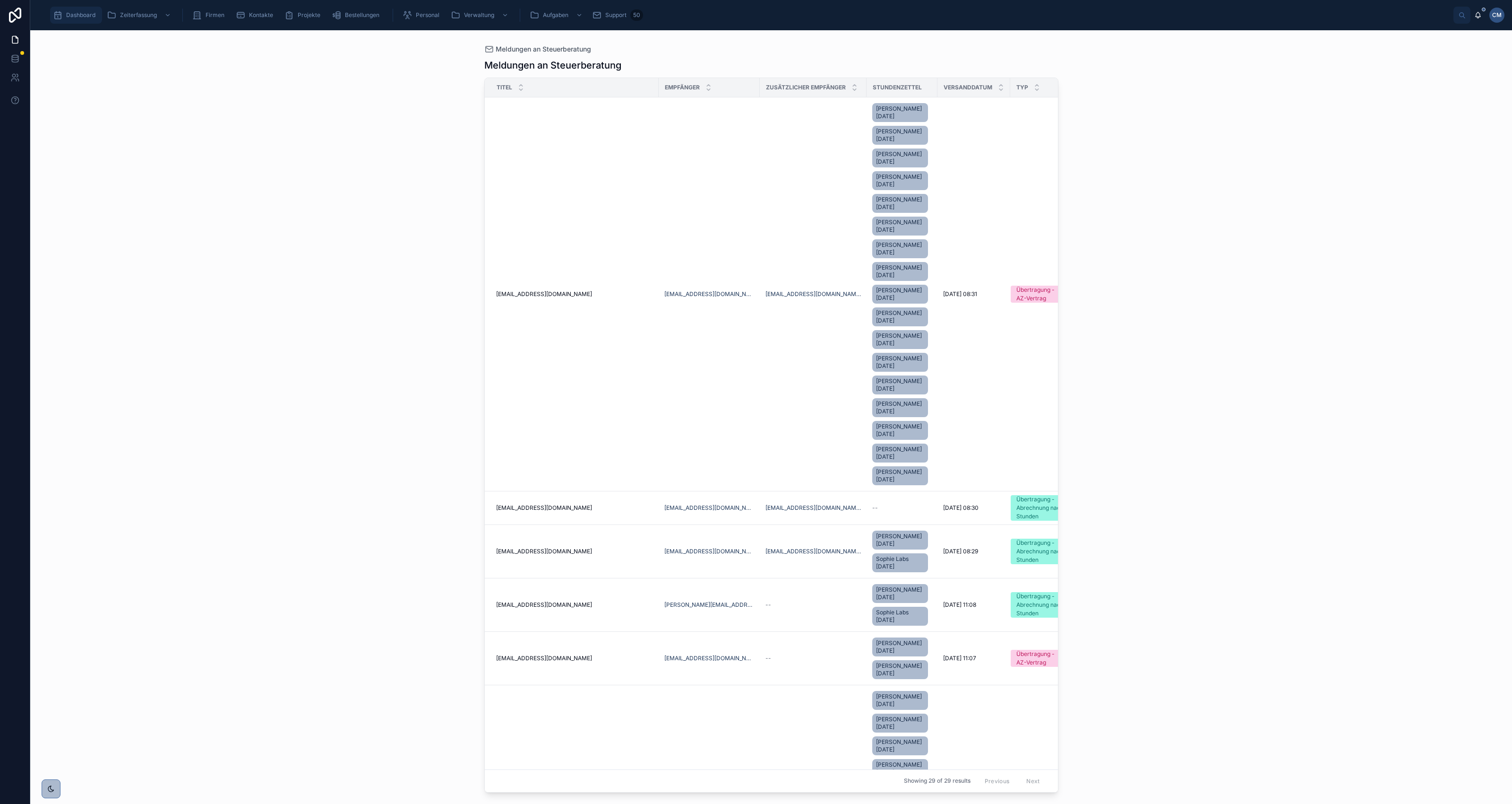
click at [68, 14] on span "Dashboard" at bounding box center [81, 15] width 29 height 8
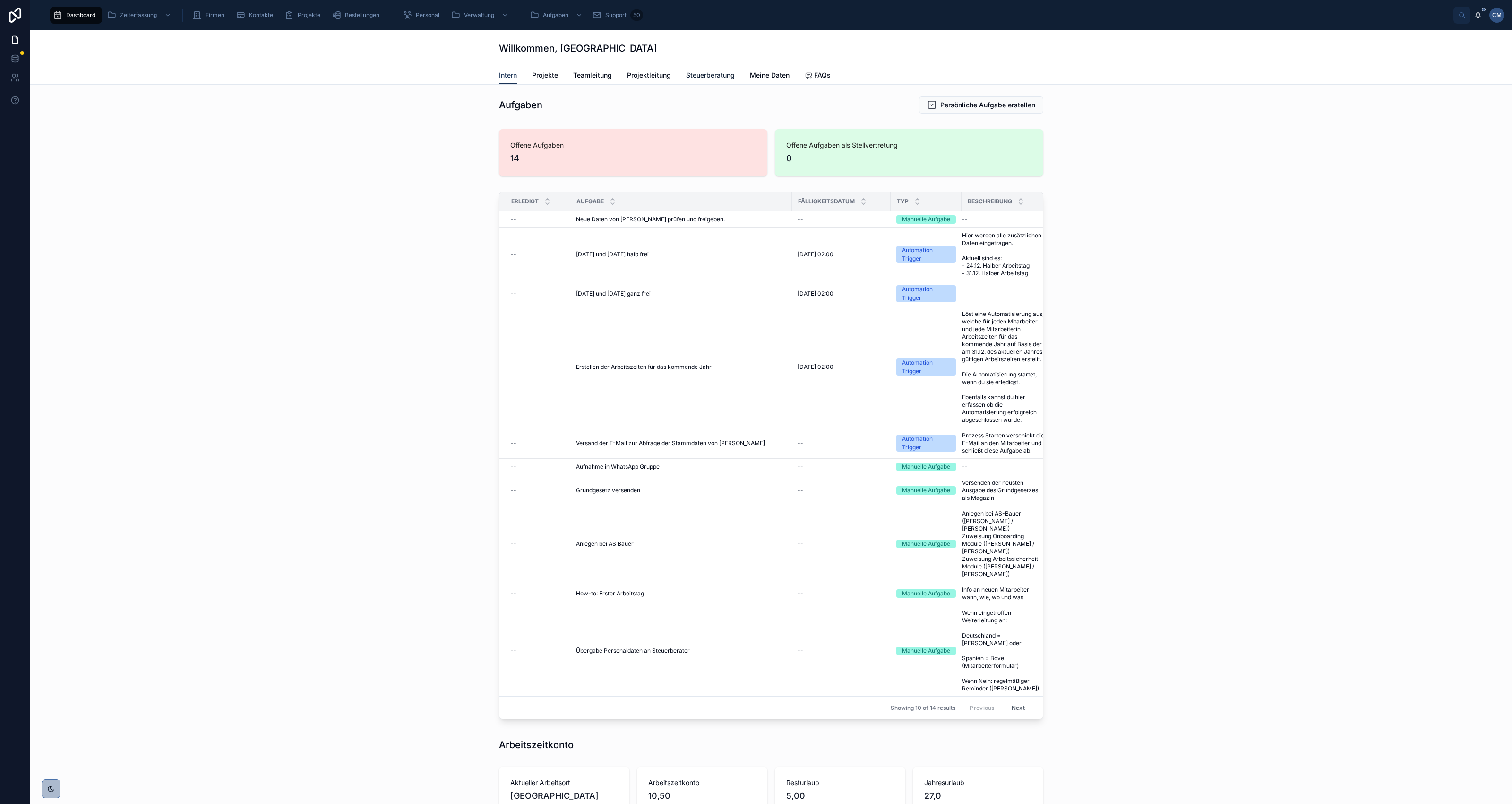
click at [705, 73] on span "Steuerberatung" at bounding box center [710, 75] width 49 height 10
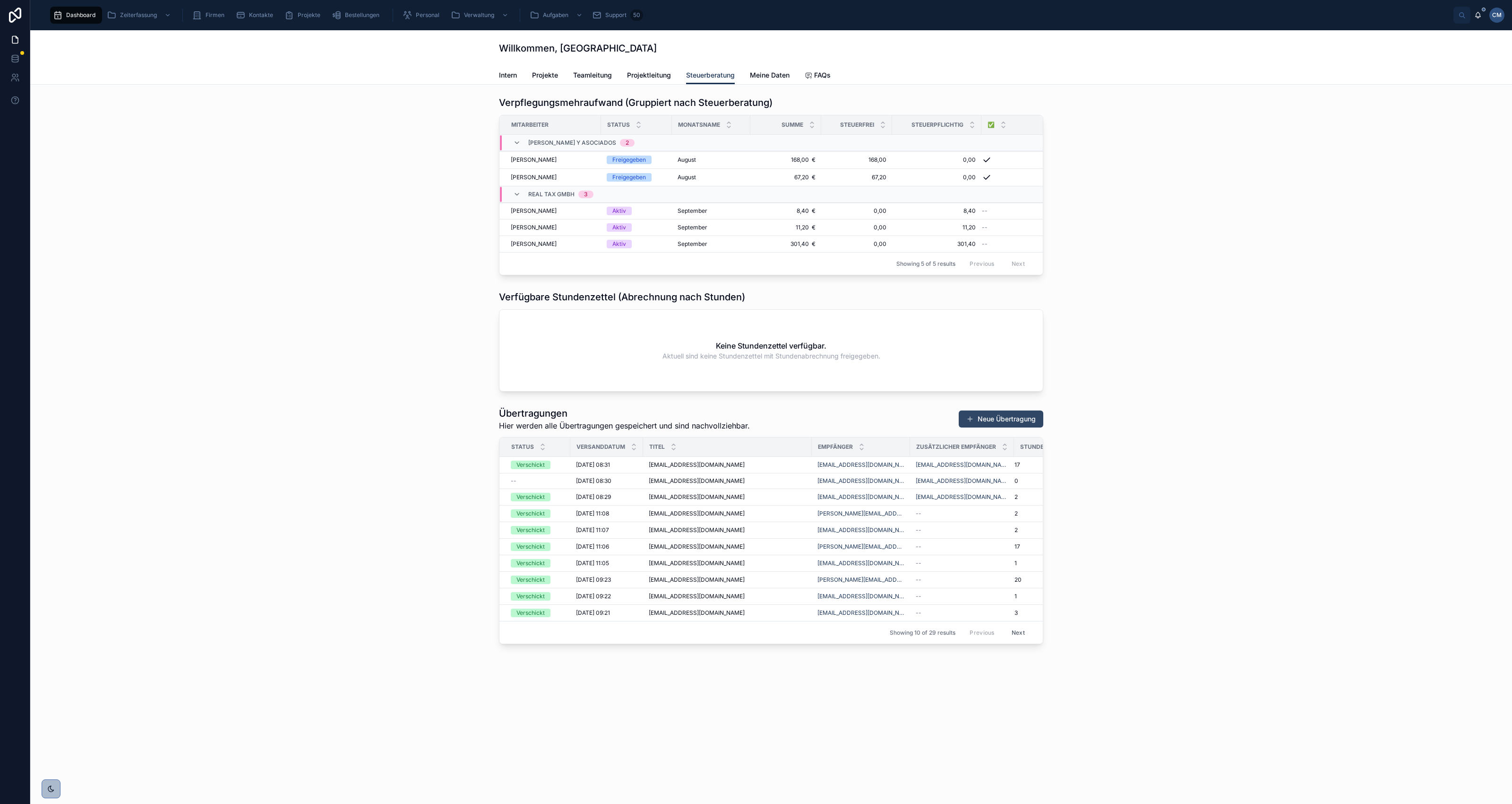
click at [1007, 426] on button "Neue Übertragung" at bounding box center [1001, 419] width 85 height 17
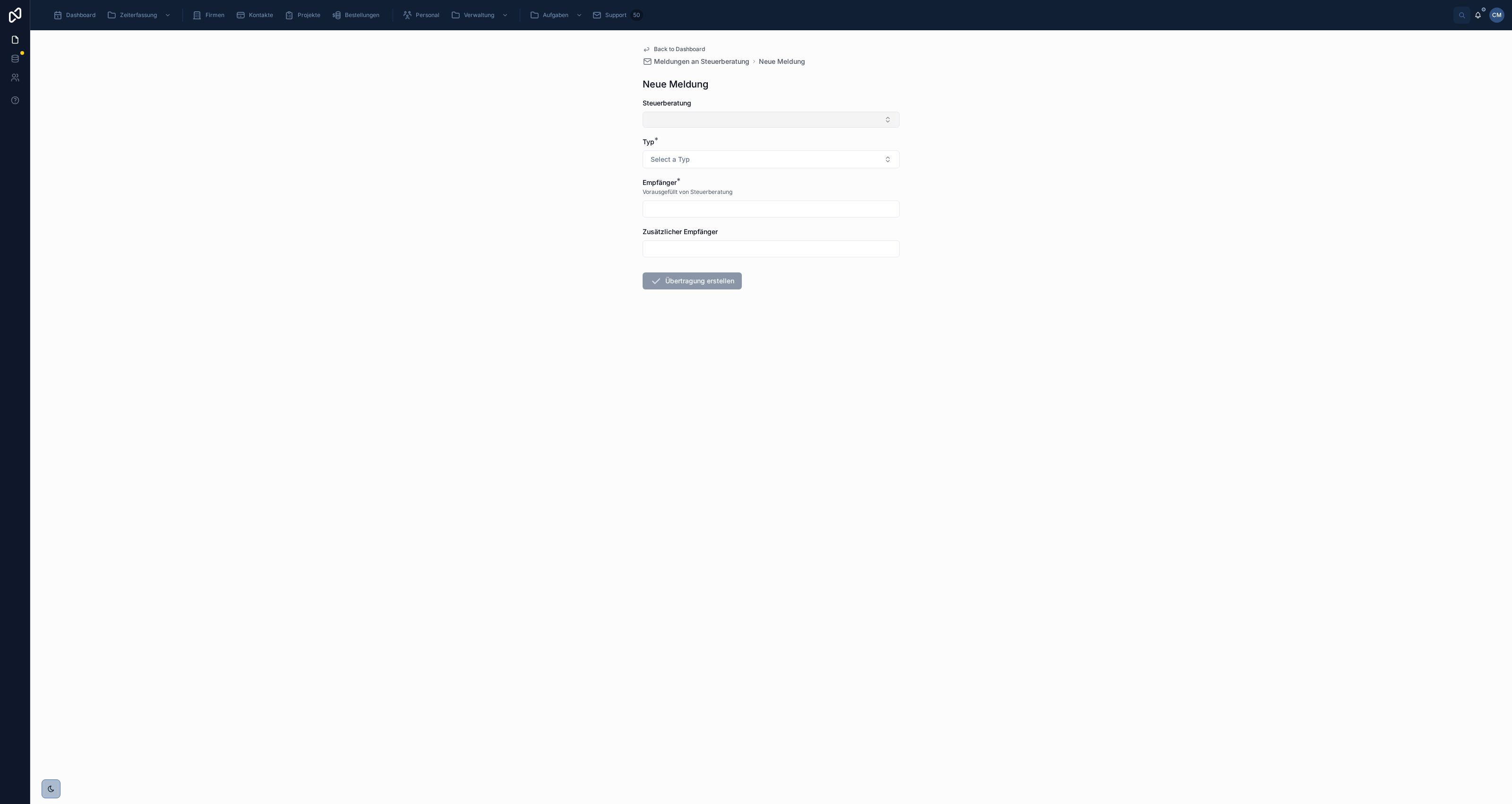
click at [764, 116] on button "Select Button" at bounding box center [771, 119] width 257 height 16
click at [745, 206] on span "[PERSON_NAME] – [PERSON_NAME] y Asociados" at bounding box center [726, 203] width 156 height 10
type input "**********"
click at [737, 161] on button "Select a Typ" at bounding box center [771, 162] width 257 height 18
click at [714, 200] on div "Übertragung - AZ-Vertrag" at bounding box center [689, 199] width 70 height 8
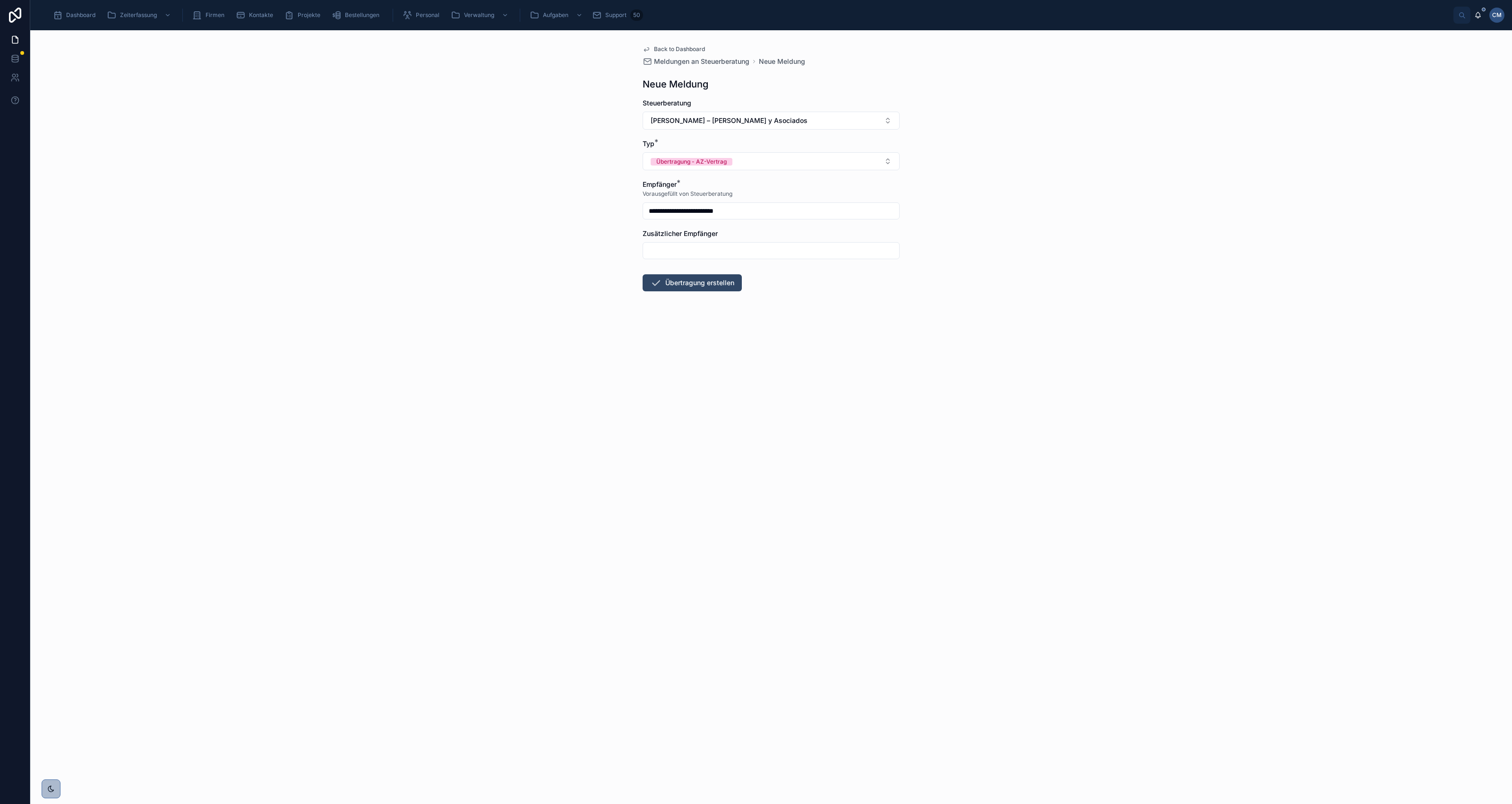
click at [712, 283] on button "Übertragung erstellen" at bounding box center [692, 283] width 99 height 17
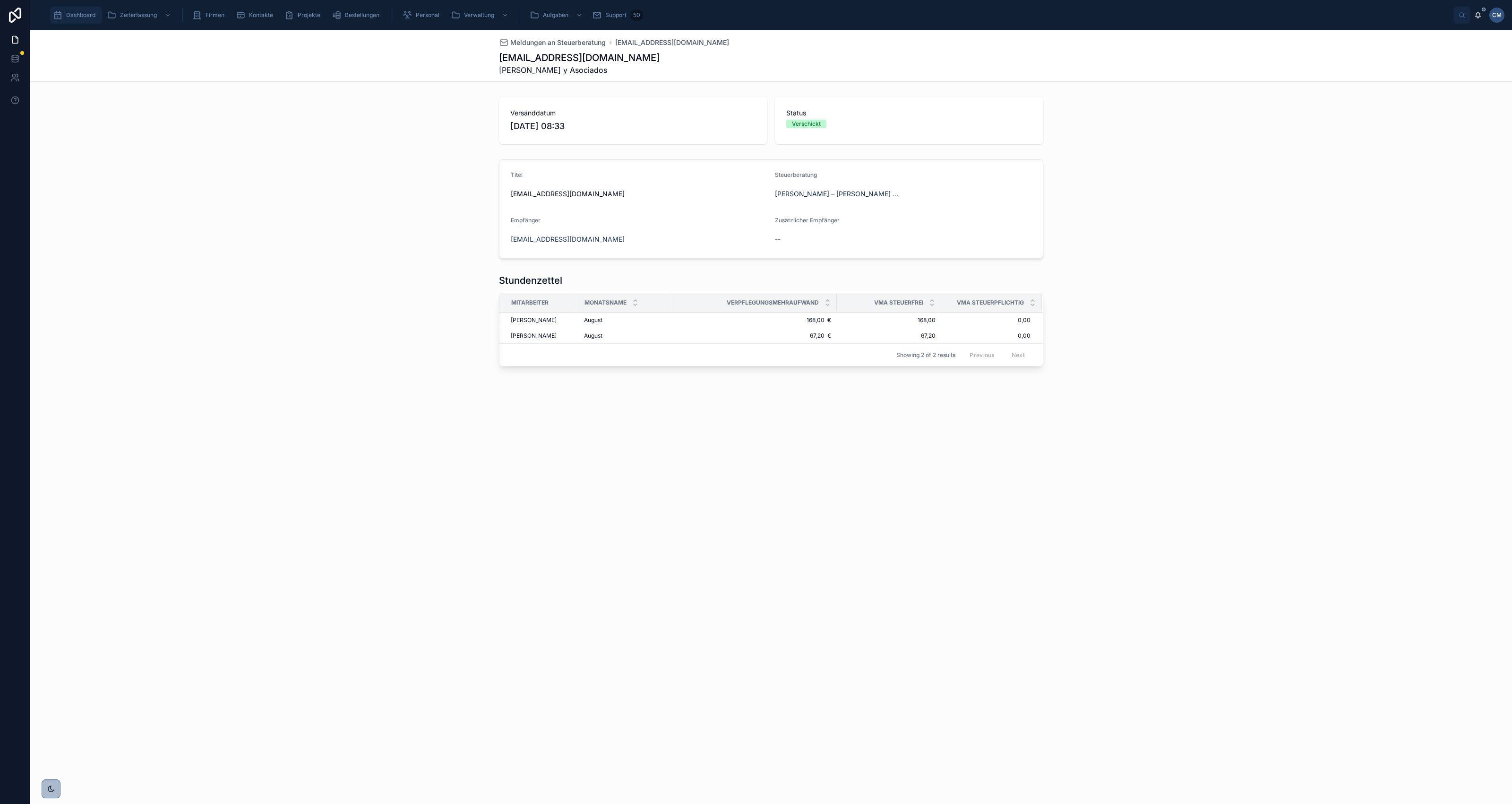
click at [83, 13] on span "Dashboard" at bounding box center [81, 15] width 29 height 8
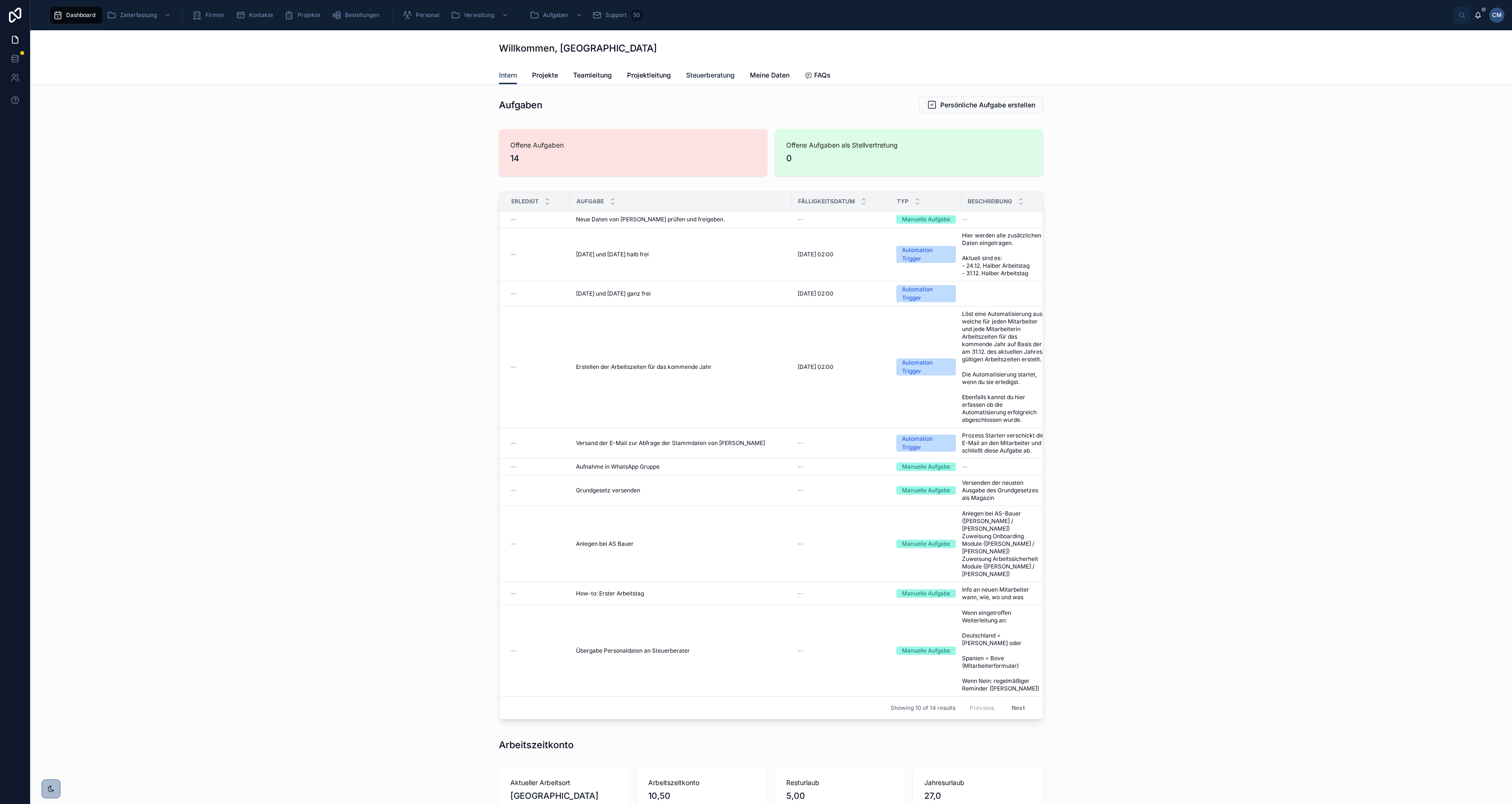
click at [715, 74] on span "Steuerberatung" at bounding box center [710, 75] width 49 height 10
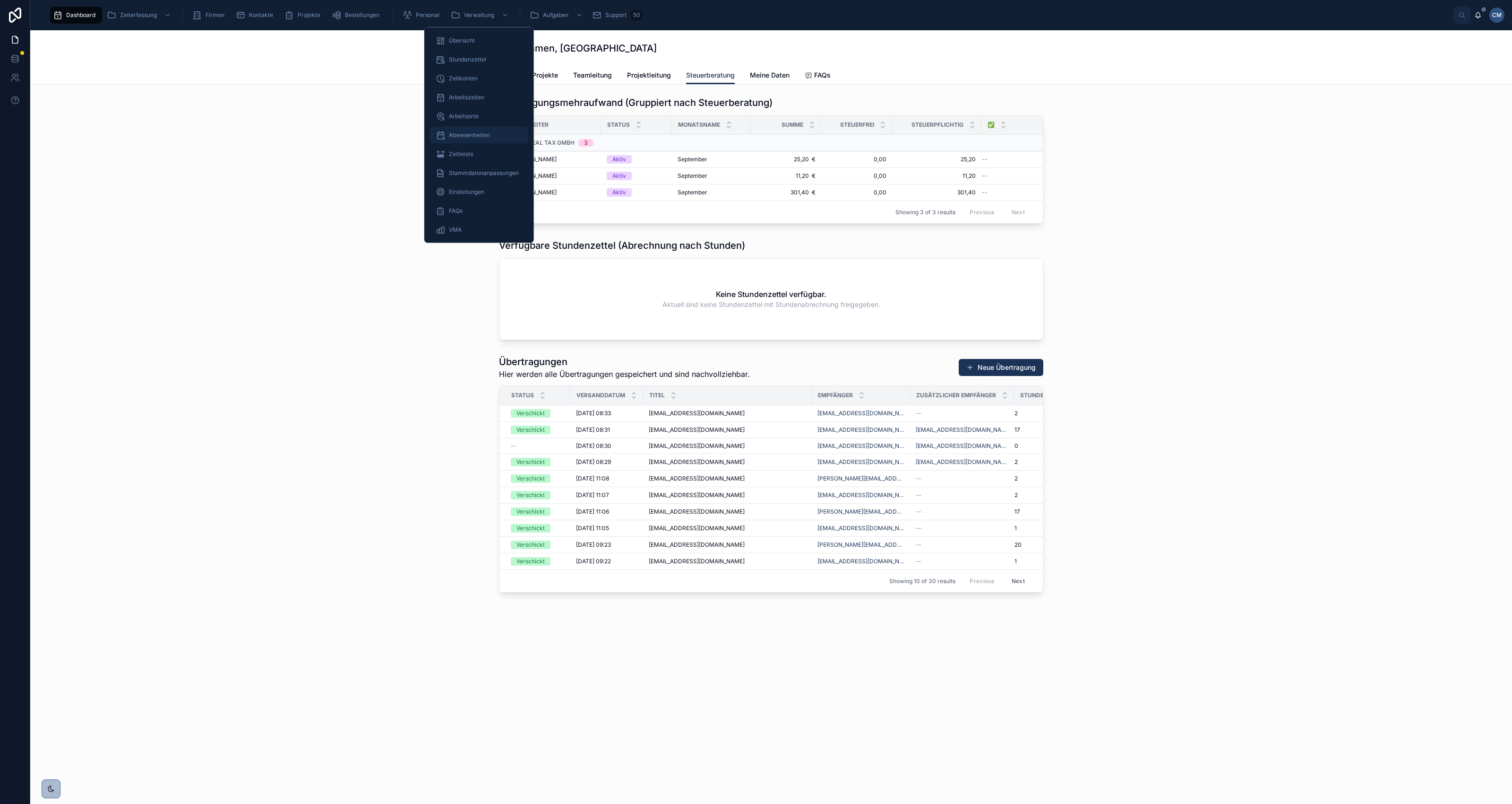
click at [488, 136] on span "Abwesenheiten" at bounding box center [469, 136] width 41 height 8
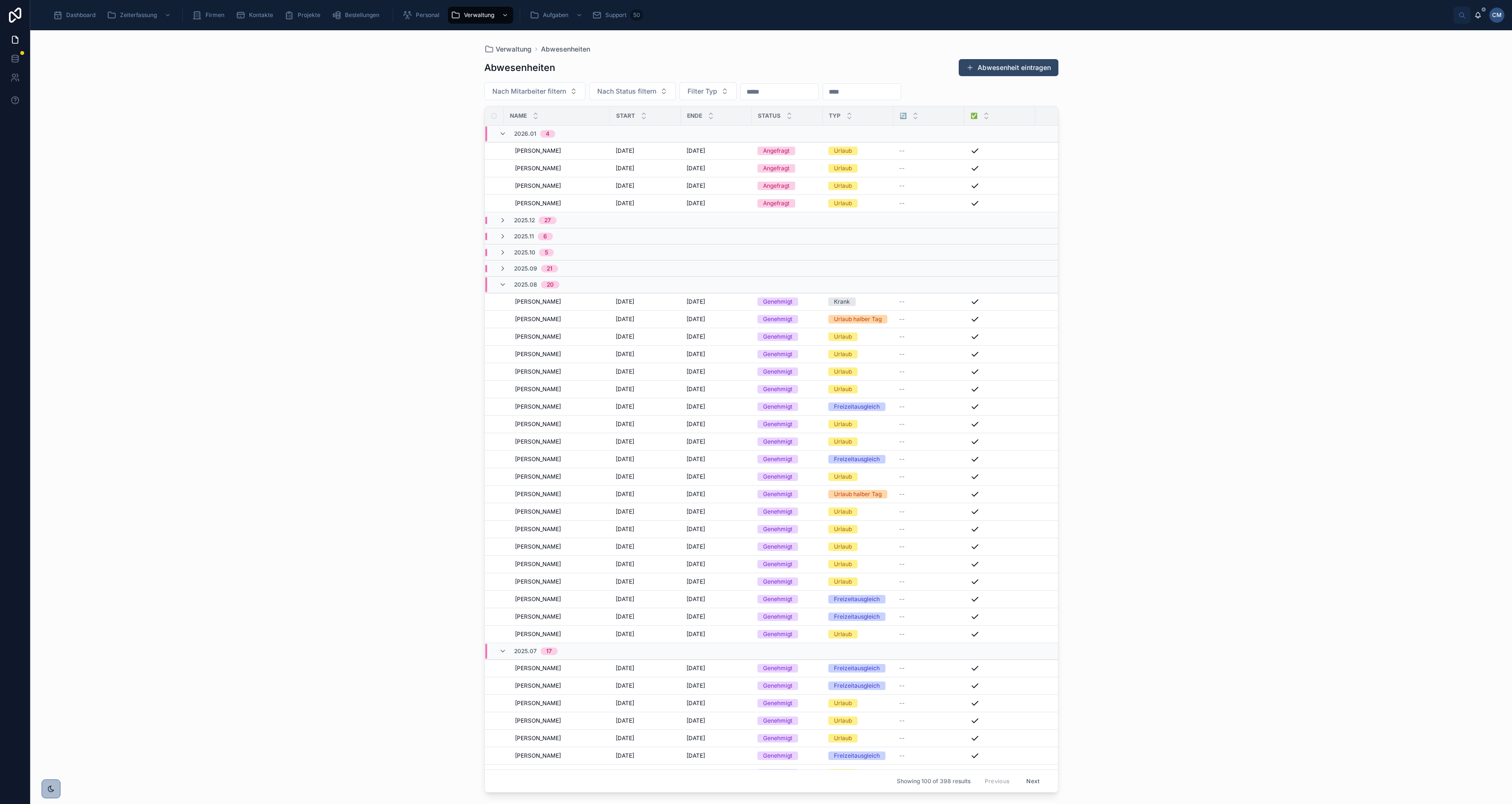
click at [1014, 68] on button "Abwesenheit eintragen" at bounding box center [1008, 68] width 100 height 17
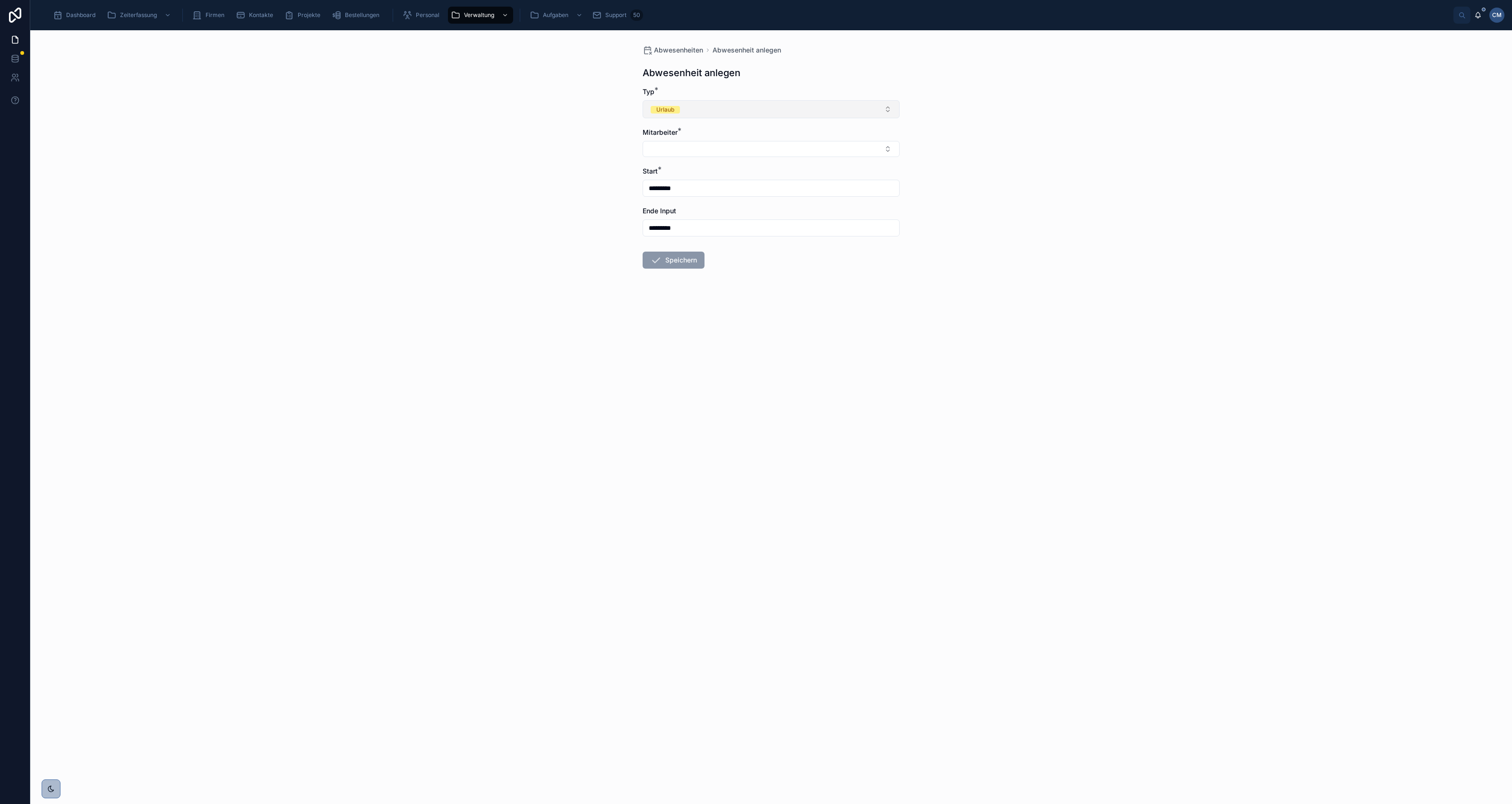
click at [680, 113] on button "Urlaub" at bounding box center [771, 109] width 257 height 18
click at [671, 200] on span "Krank" at bounding box center [662, 200] width 27 height 8
click at [678, 152] on button "Select Button" at bounding box center [771, 149] width 257 height 16
click at [681, 235] on span "[PERSON_NAME]" at bounding box center [724, 238] width 151 height 10
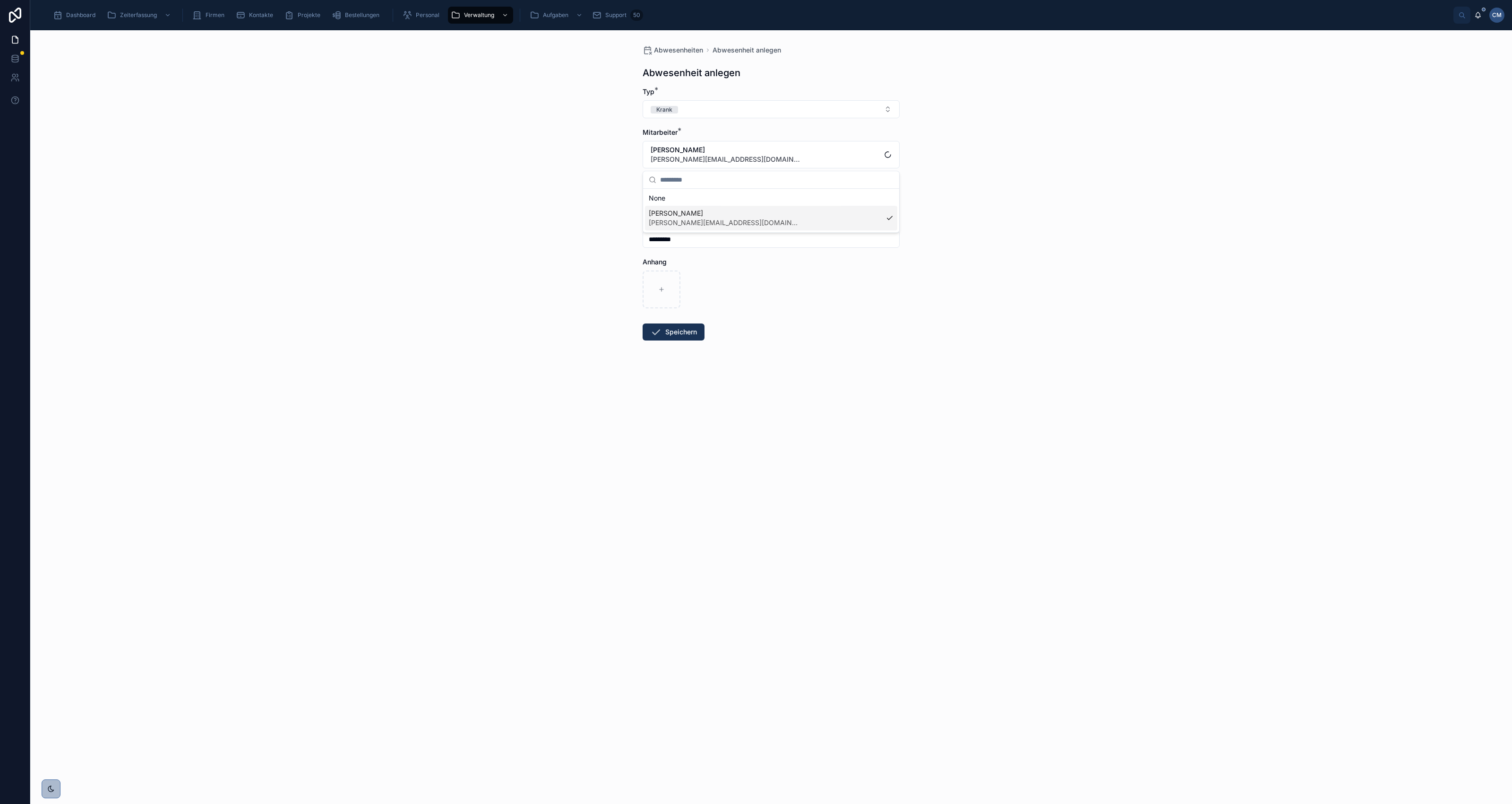
scroll to position [0, 0]
click at [685, 332] on button "Speichern" at bounding box center [673, 332] width 62 height 17
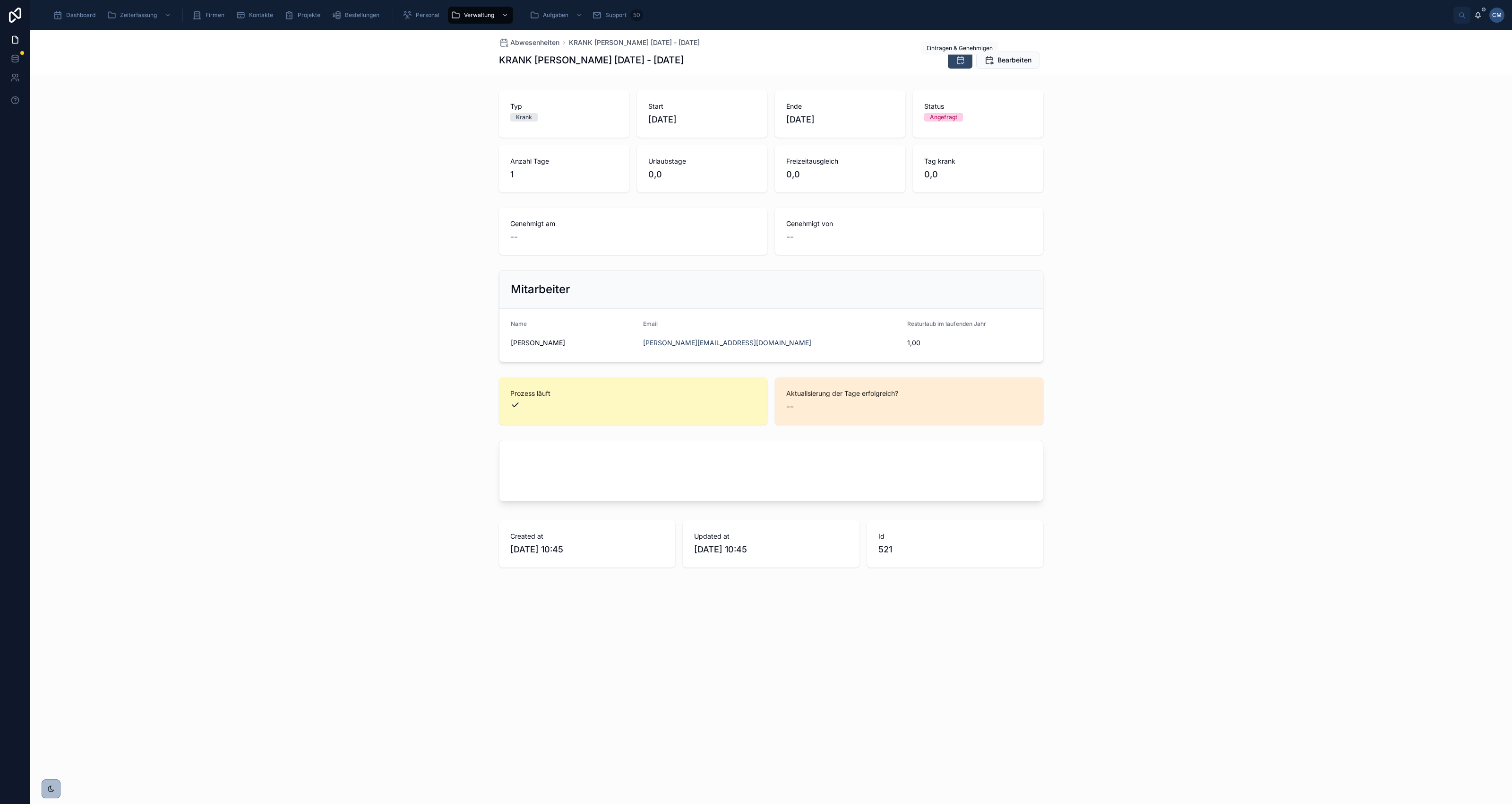
click at [962, 59] on icon at bounding box center [960, 60] width 10 height 10
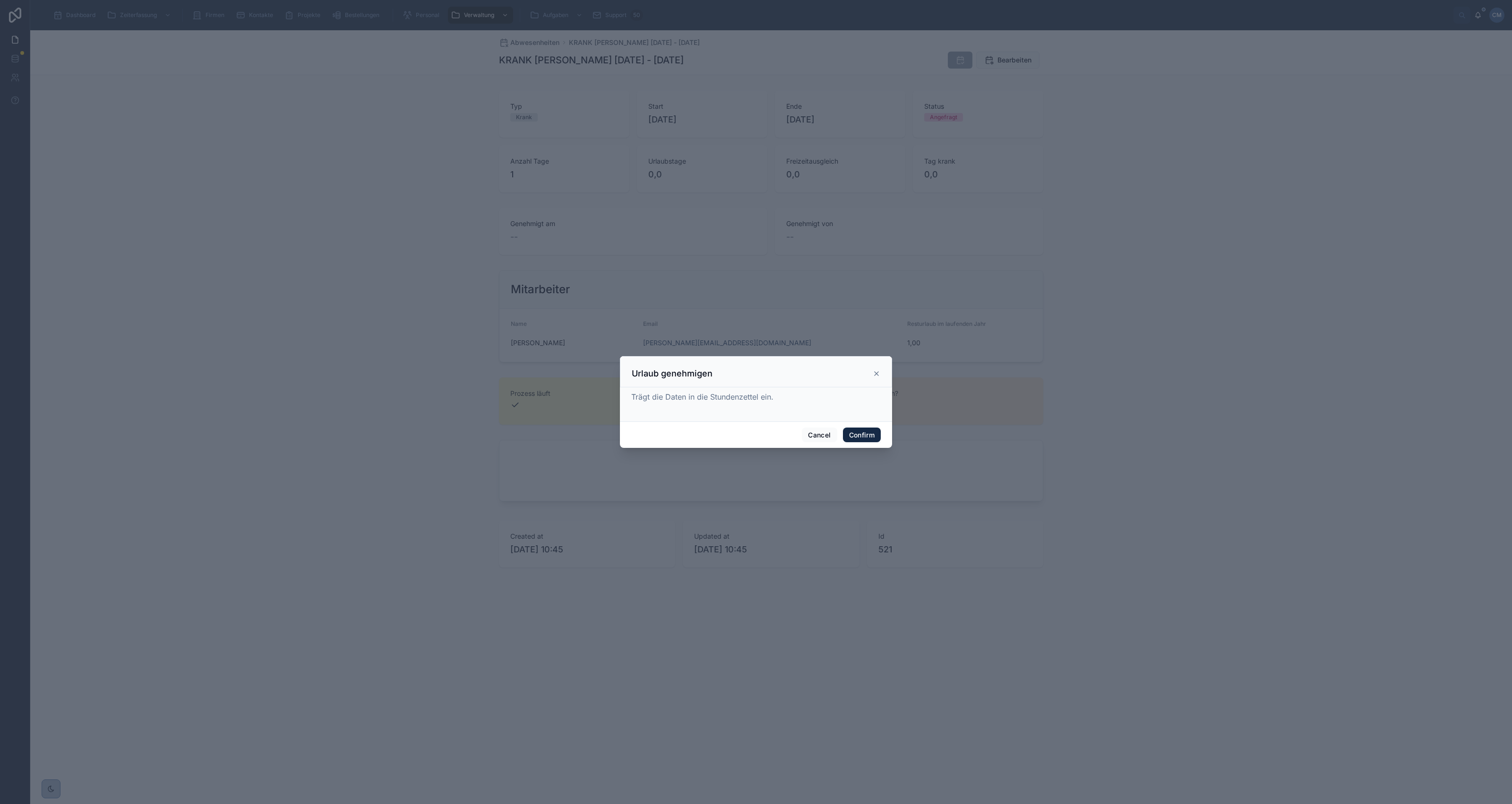
click at [872, 438] on button "Confirm" at bounding box center [861, 435] width 38 height 15
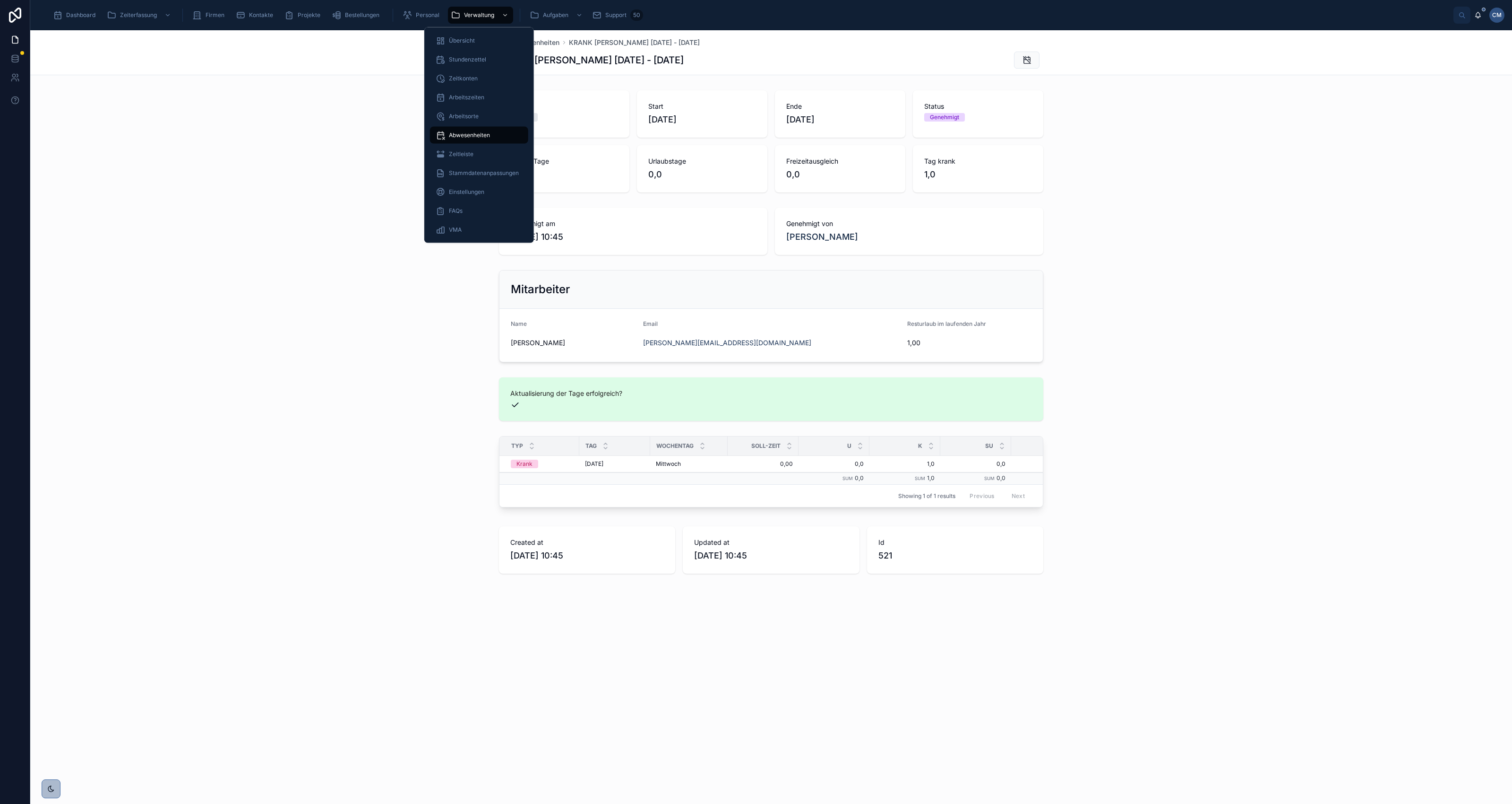
click at [473, 134] on span "Abwesenheiten" at bounding box center [469, 136] width 41 height 8
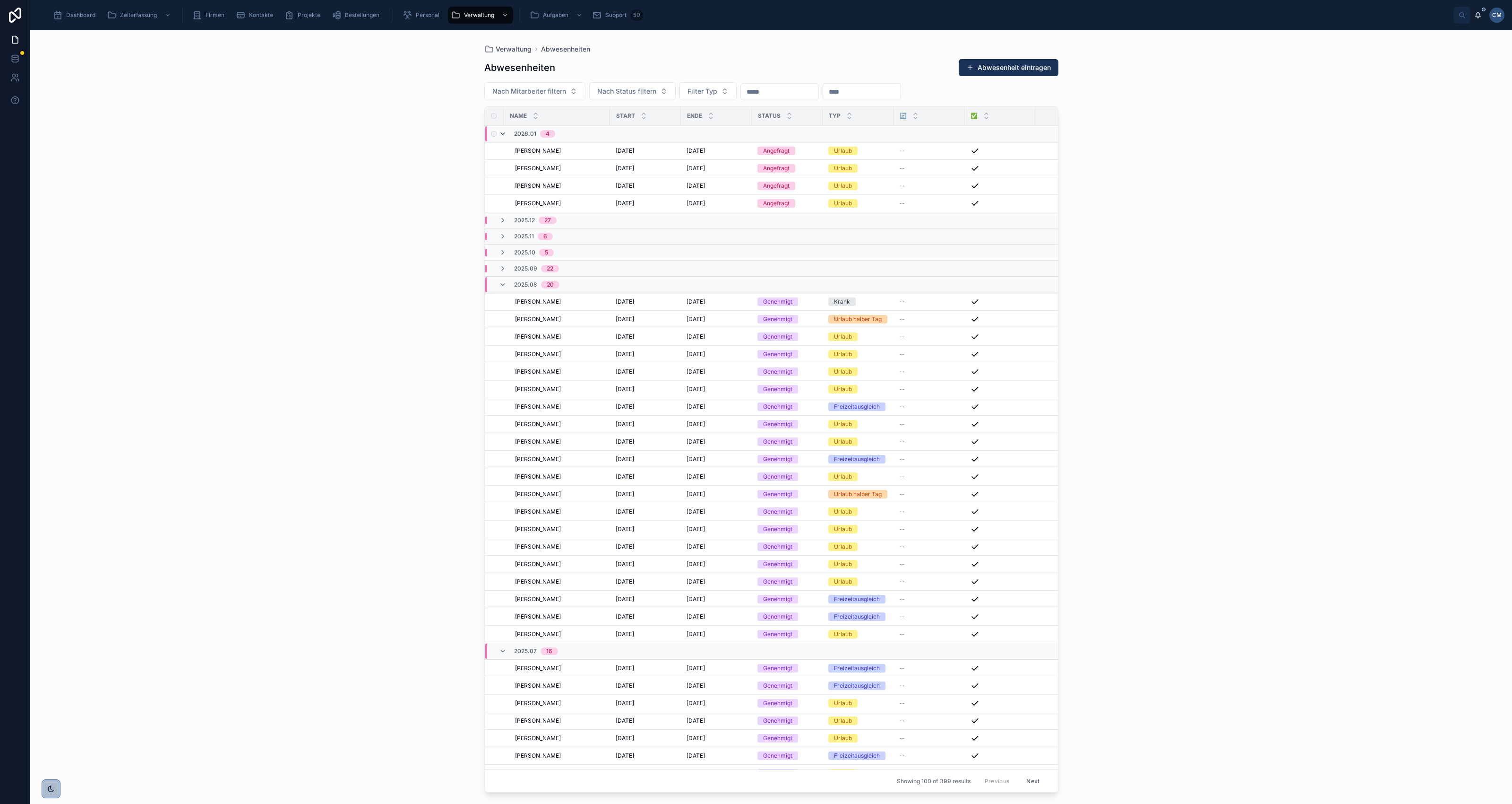
click at [499, 132] on icon at bounding box center [503, 134] width 8 height 8
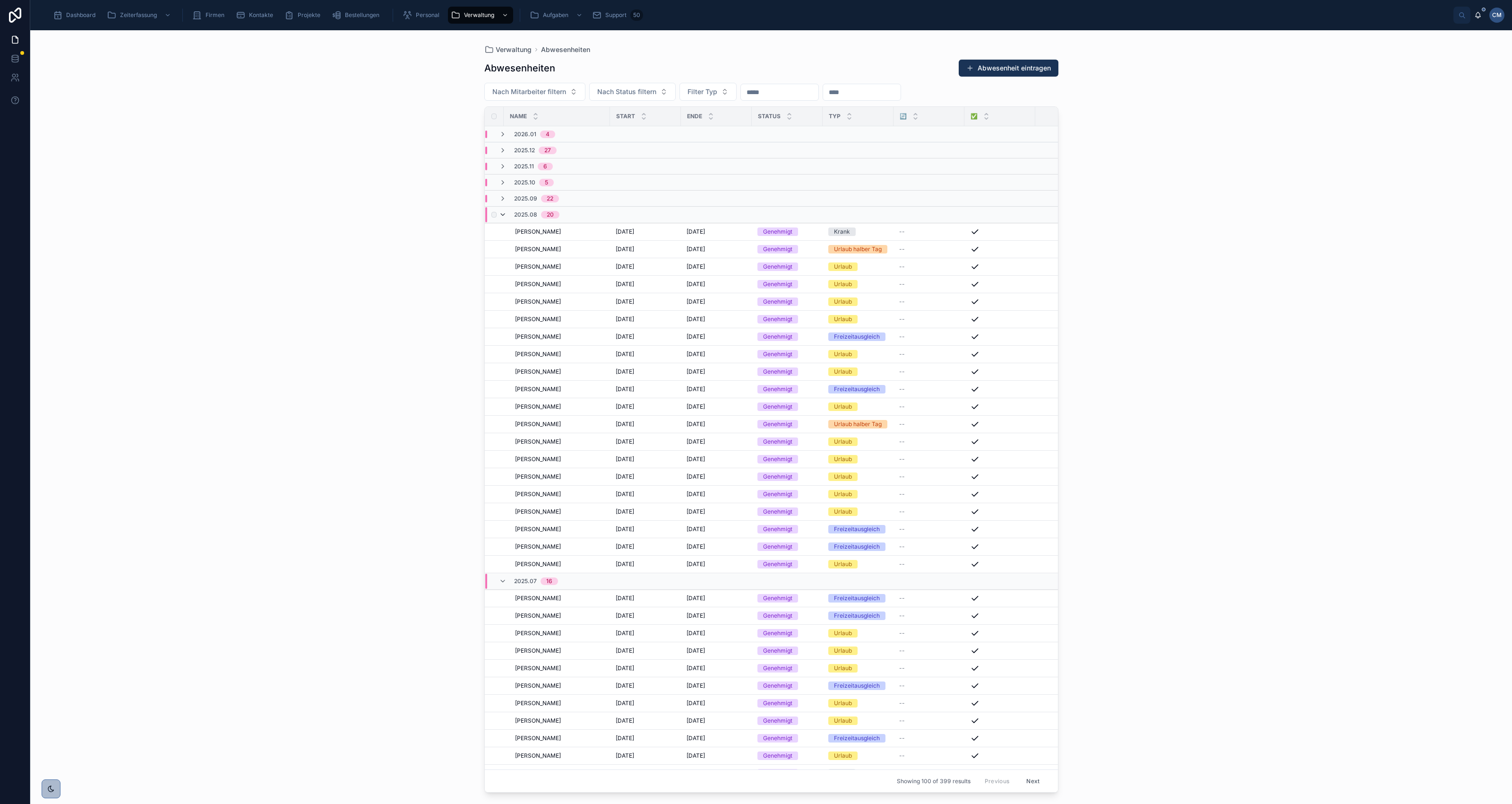
click at [502, 213] on icon at bounding box center [503, 215] width 8 height 8
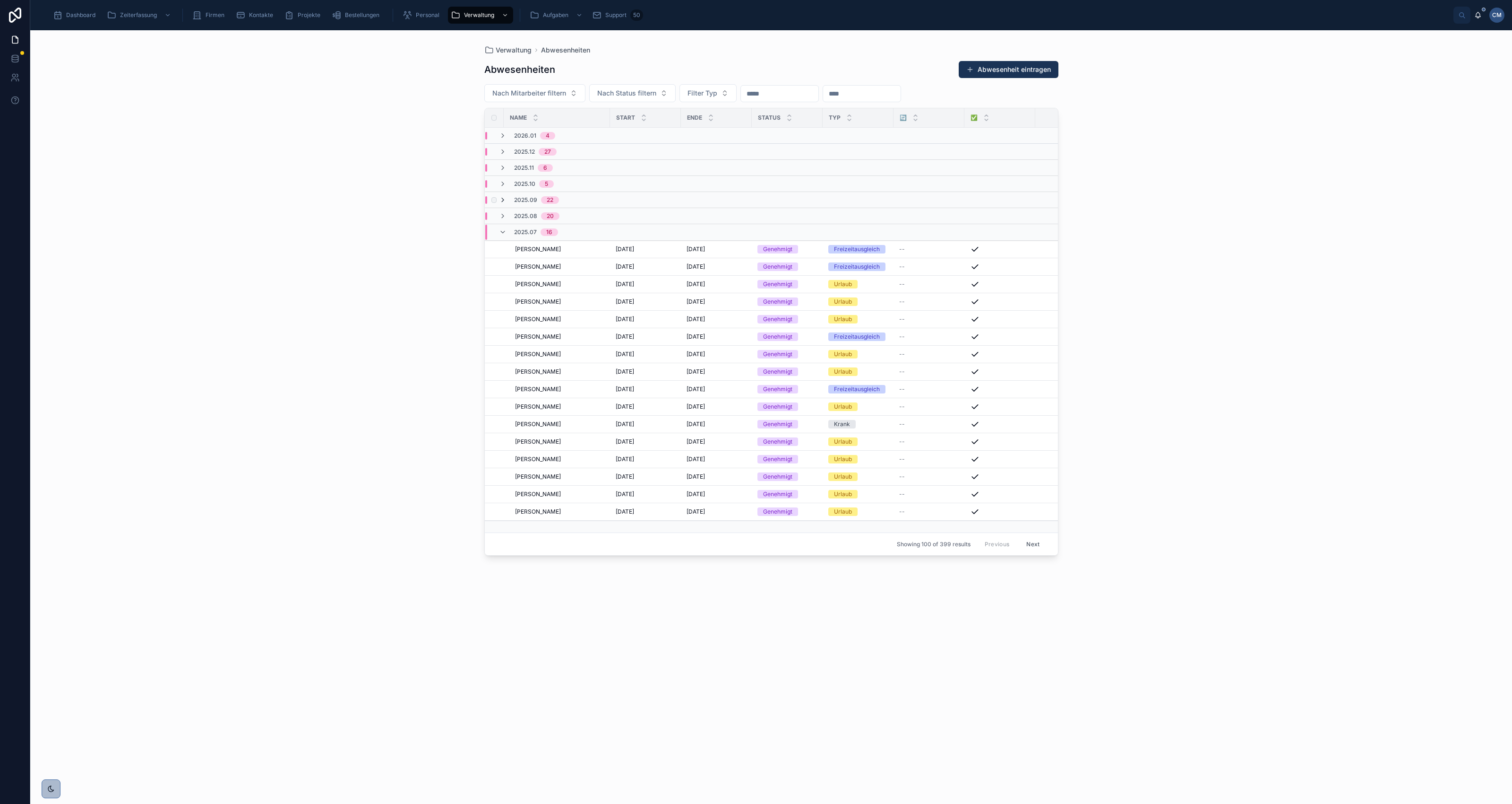
click at [501, 199] on icon at bounding box center [503, 200] width 8 height 8
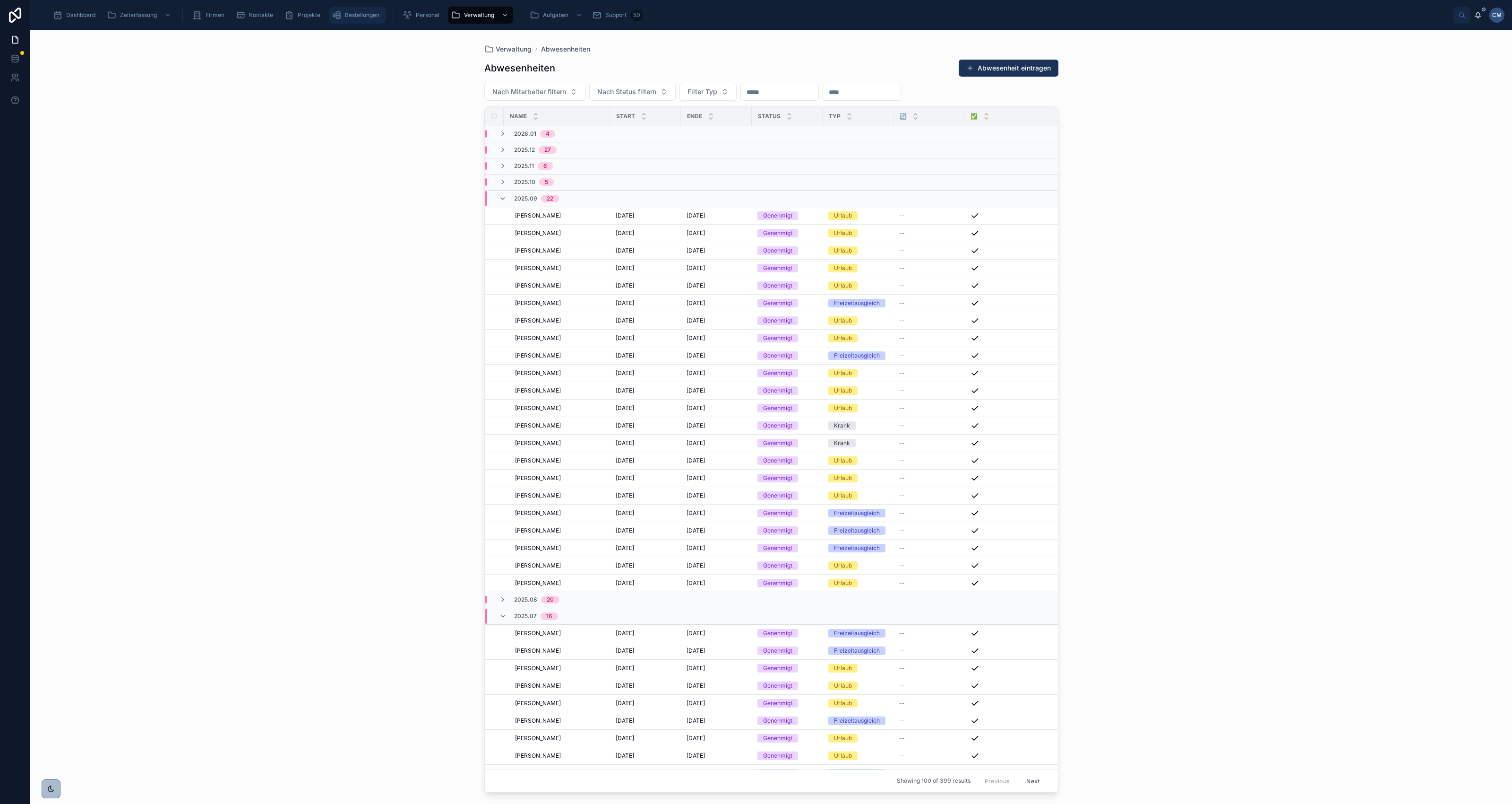
click at [355, 12] on span "Bestellungen" at bounding box center [362, 15] width 35 height 8
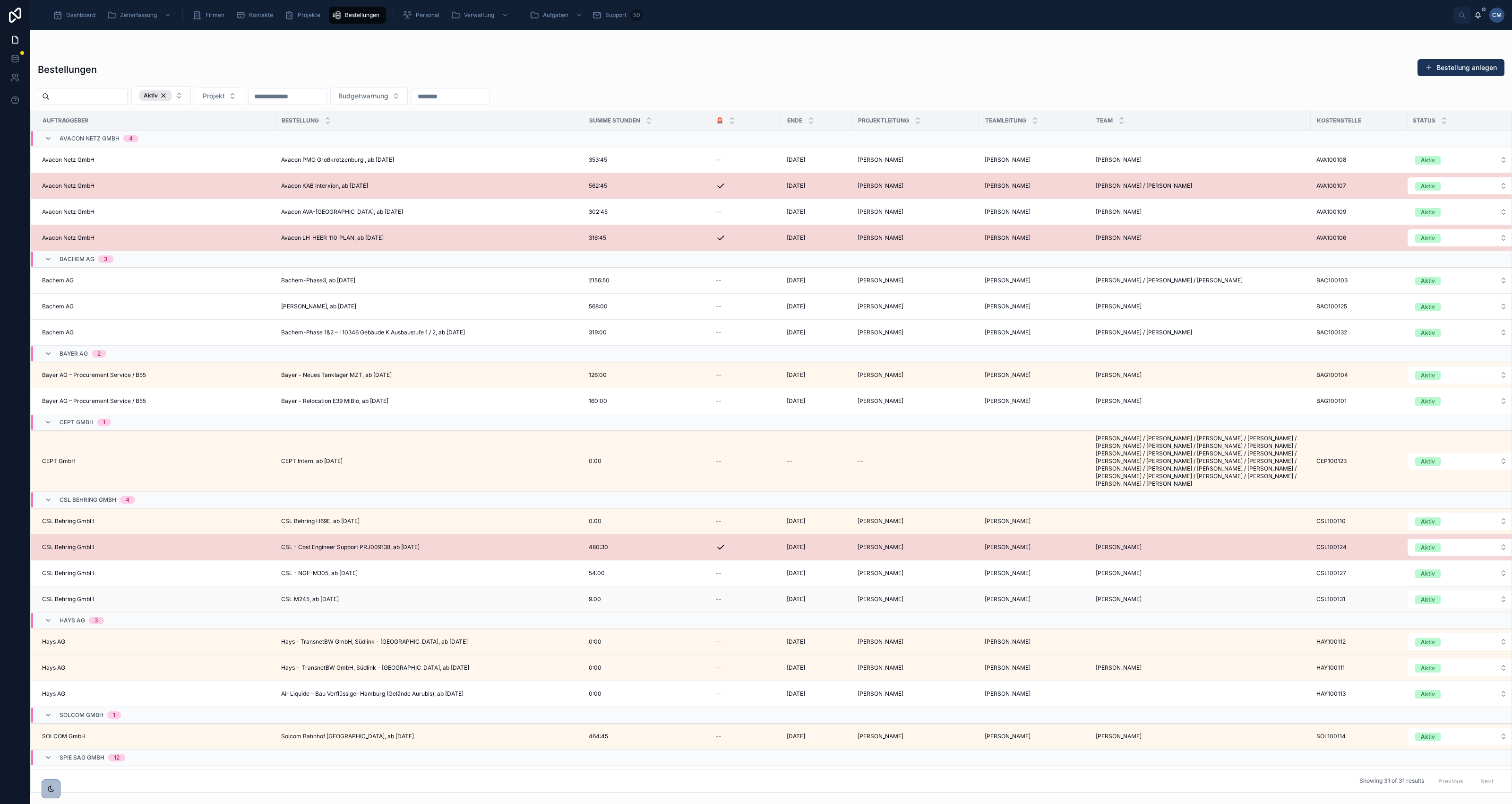
click at [328, 603] on span "CSL M245, ab [DATE]" at bounding box center [310, 599] width 58 height 8
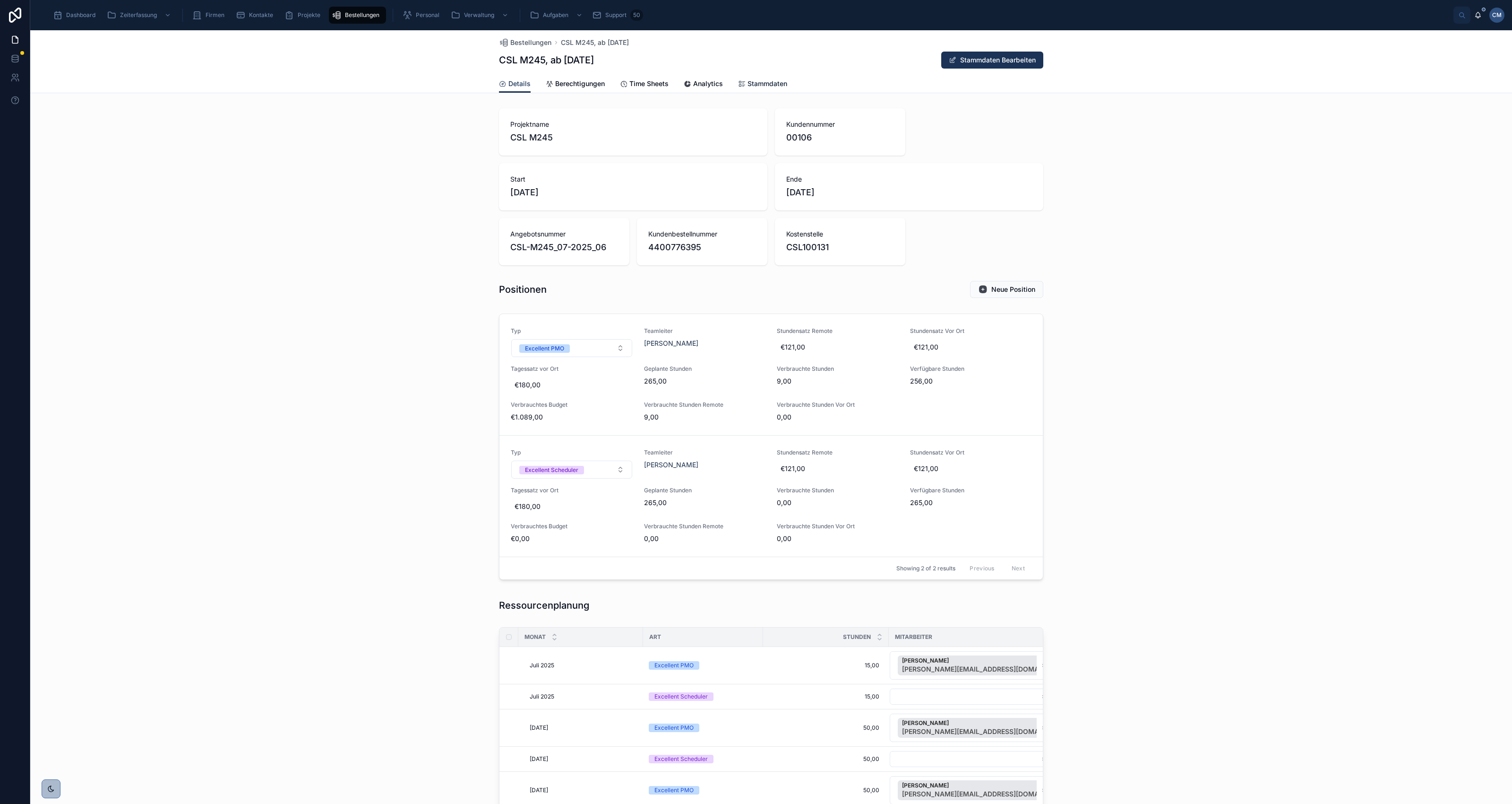
click at [768, 80] on span "Stammdaten" at bounding box center [767, 83] width 40 height 10
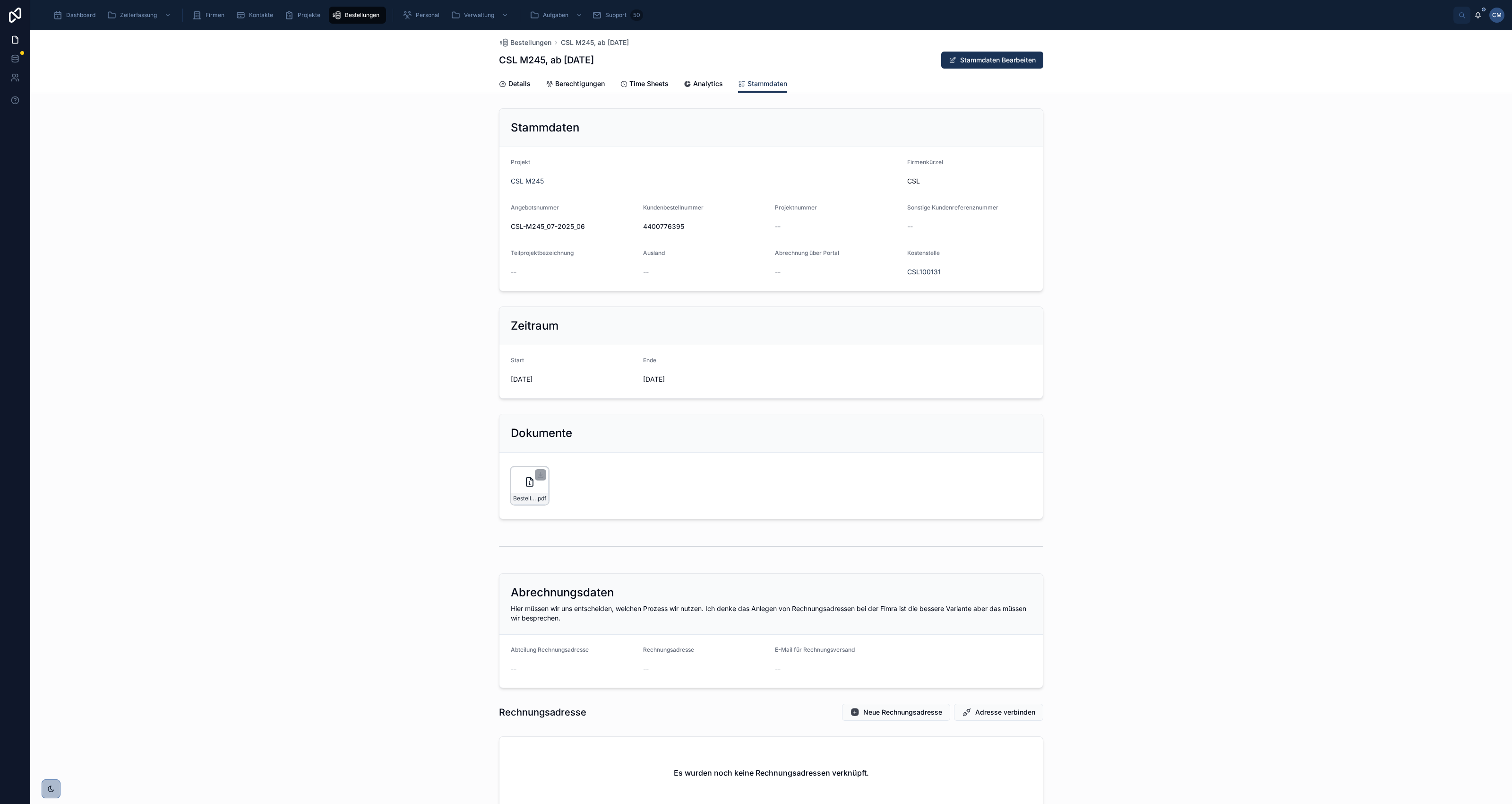
click at [524, 478] on icon at bounding box center [529, 481] width 11 height 11
